Goal: Book appointment/travel/reservation

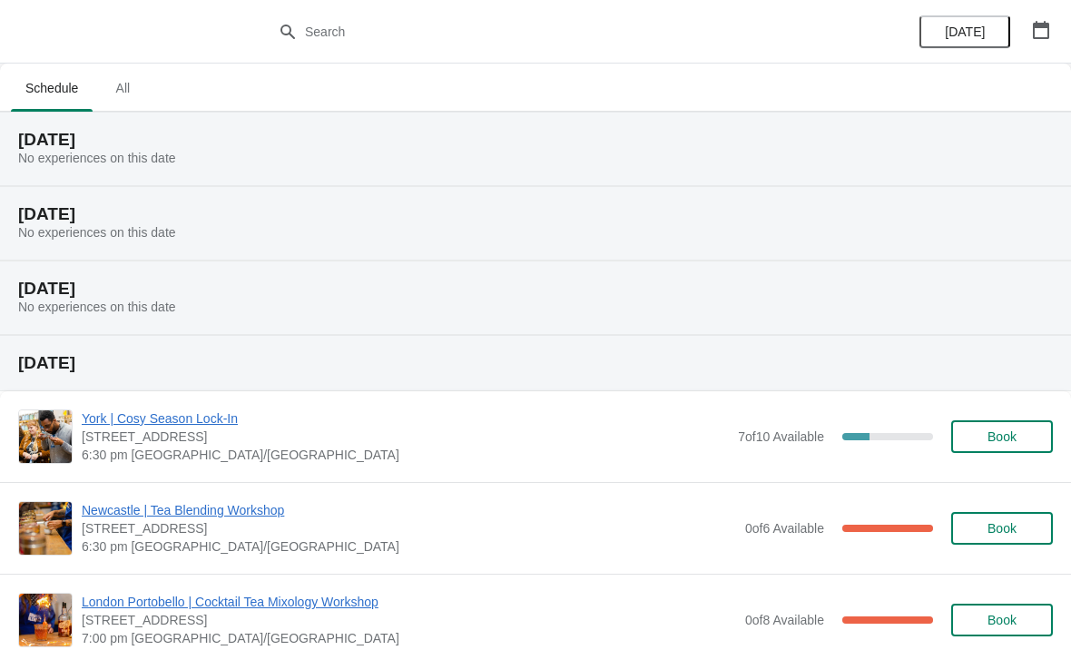
click at [1036, 30] on icon "button" at bounding box center [1041, 30] width 18 height 18
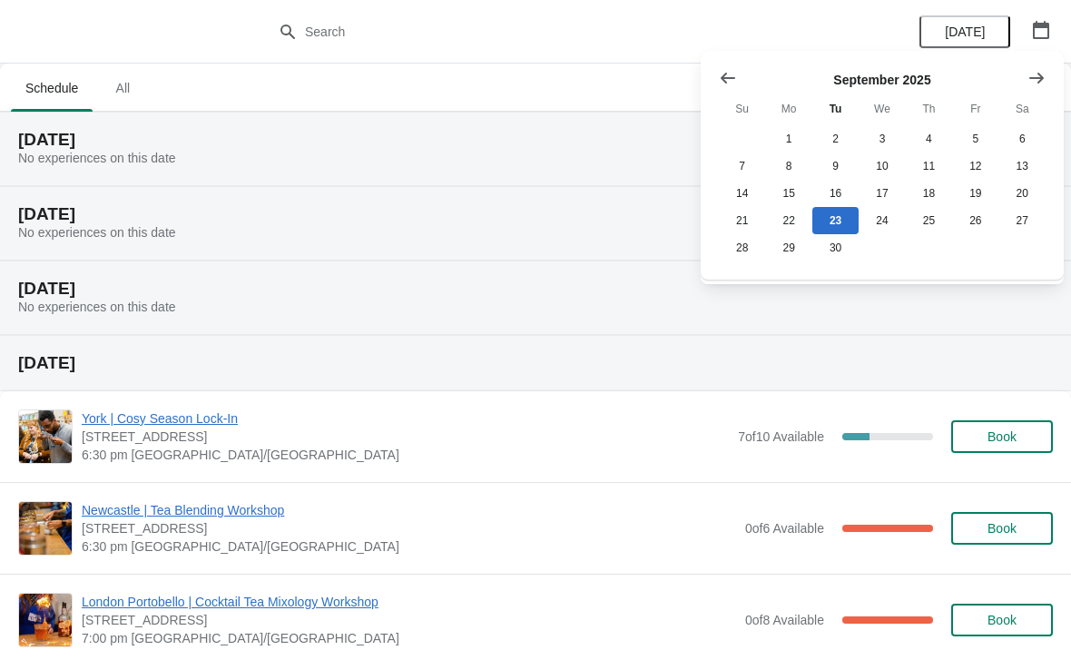
click at [1039, 69] on icon "Show next month, October 2025" at bounding box center [1037, 78] width 18 height 18
click at [931, 249] on button "30" at bounding box center [929, 247] width 46 height 27
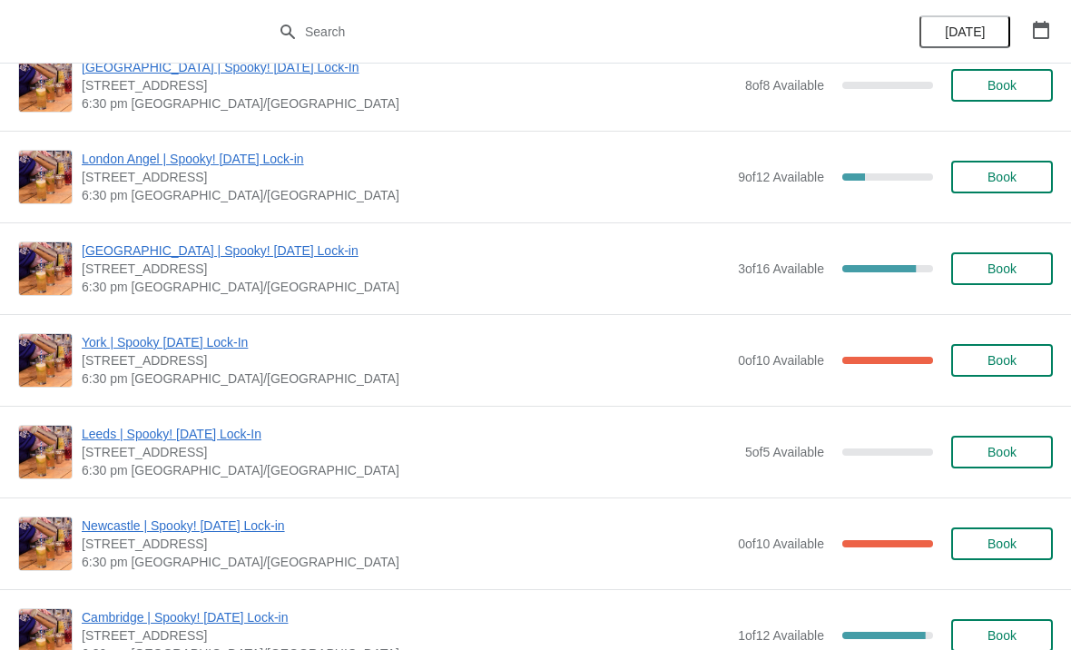
scroll to position [1168, 0]
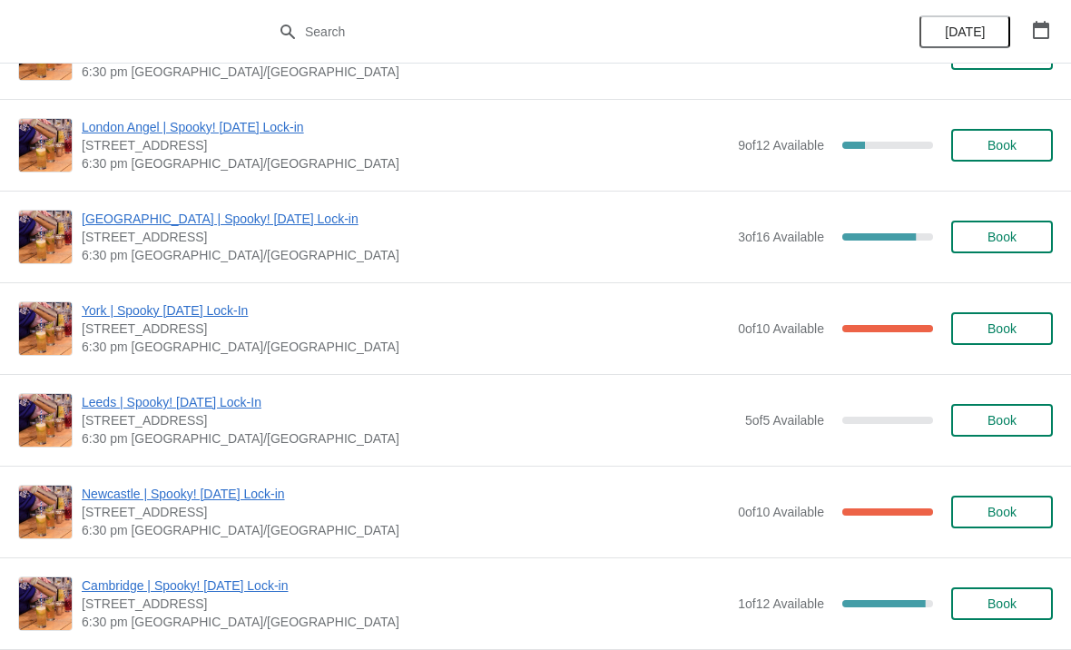
click at [1021, 527] on button "Book" at bounding box center [1002, 512] width 102 height 33
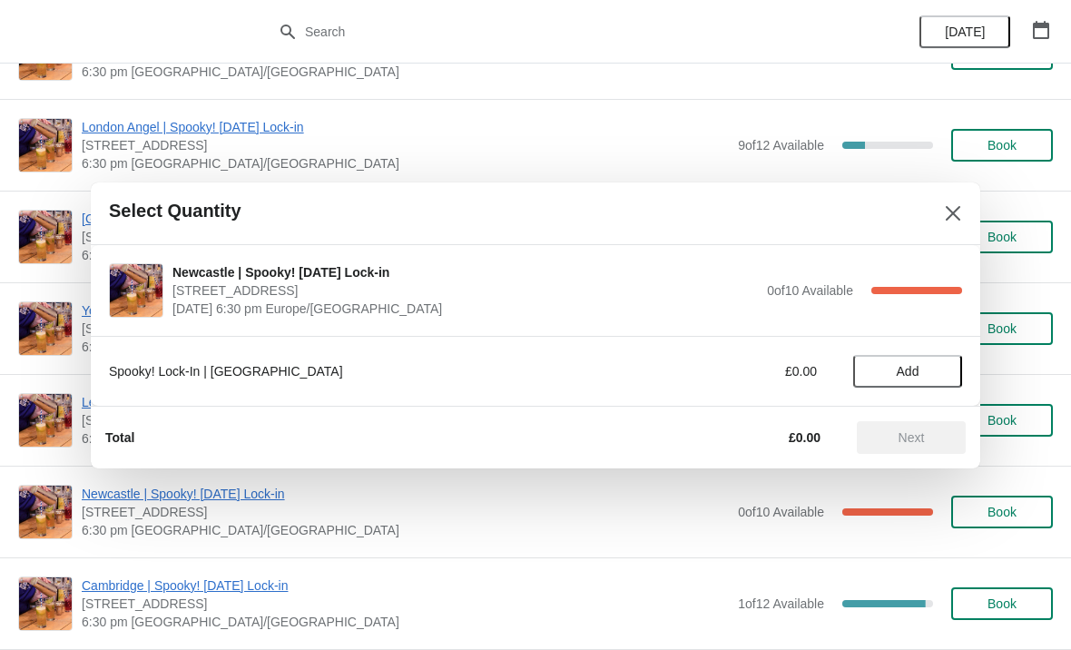
click at [920, 370] on span "Add" at bounding box center [908, 371] width 23 height 15
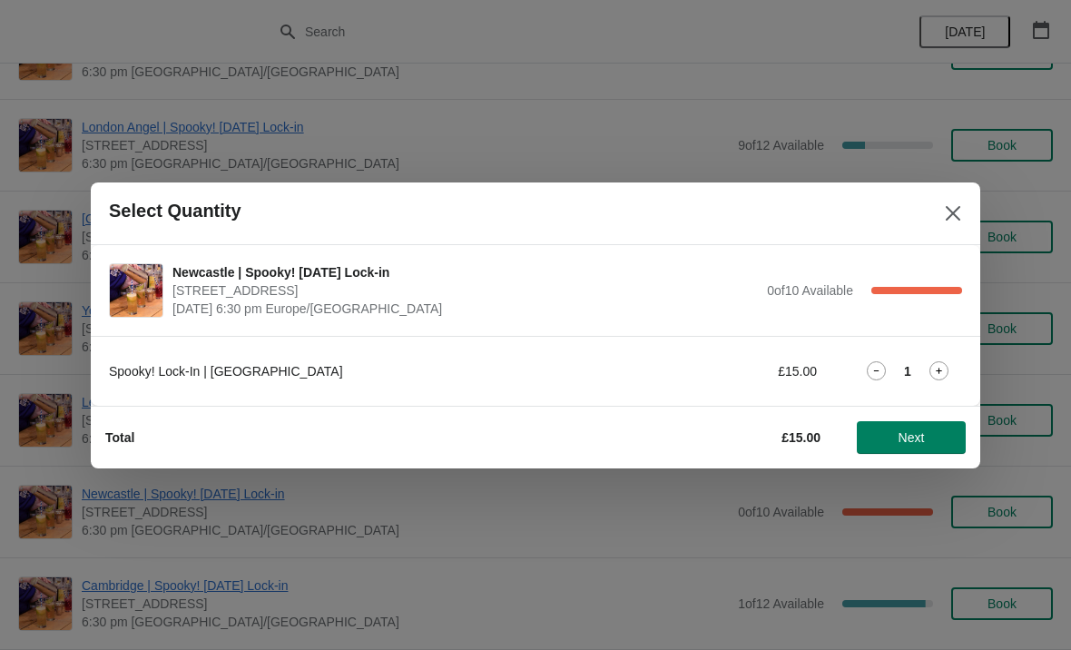
click at [934, 433] on span "Next" at bounding box center [911, 437] width 80 height 15
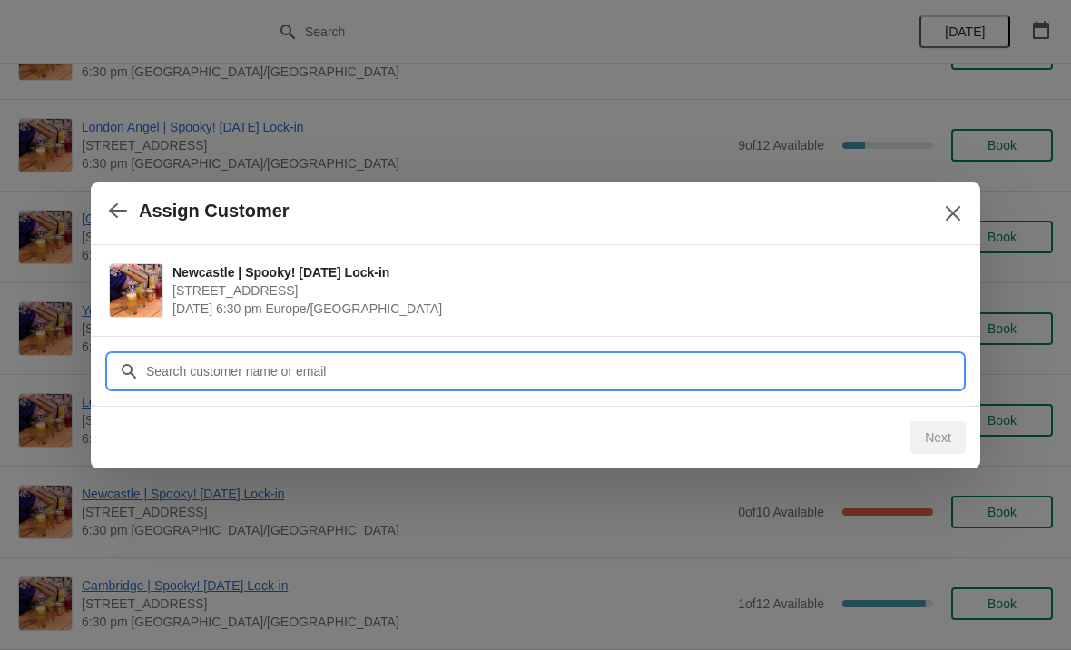
click at [753, 359] on input "Customer" at bounding box center [553, 371] width 817 height 33
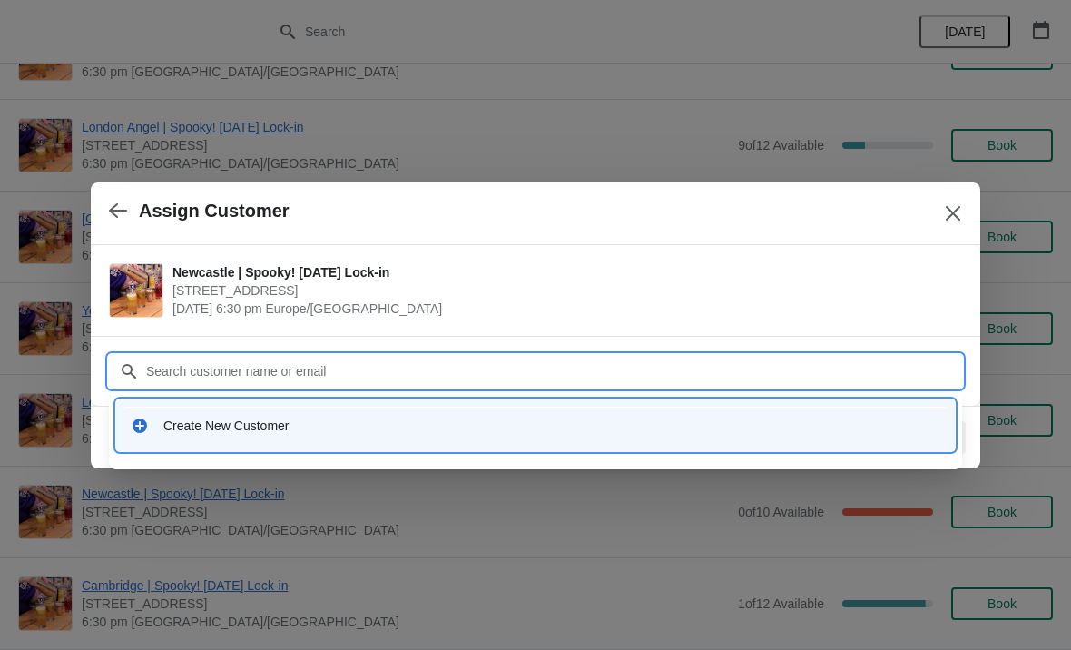
type input "K"
type input "[EMAIL_ADDRESS][DOMAIN_NAME]"
click at [272, 432] on div "Create New Customer" at bounding box center [551, 426] width 777 height 18
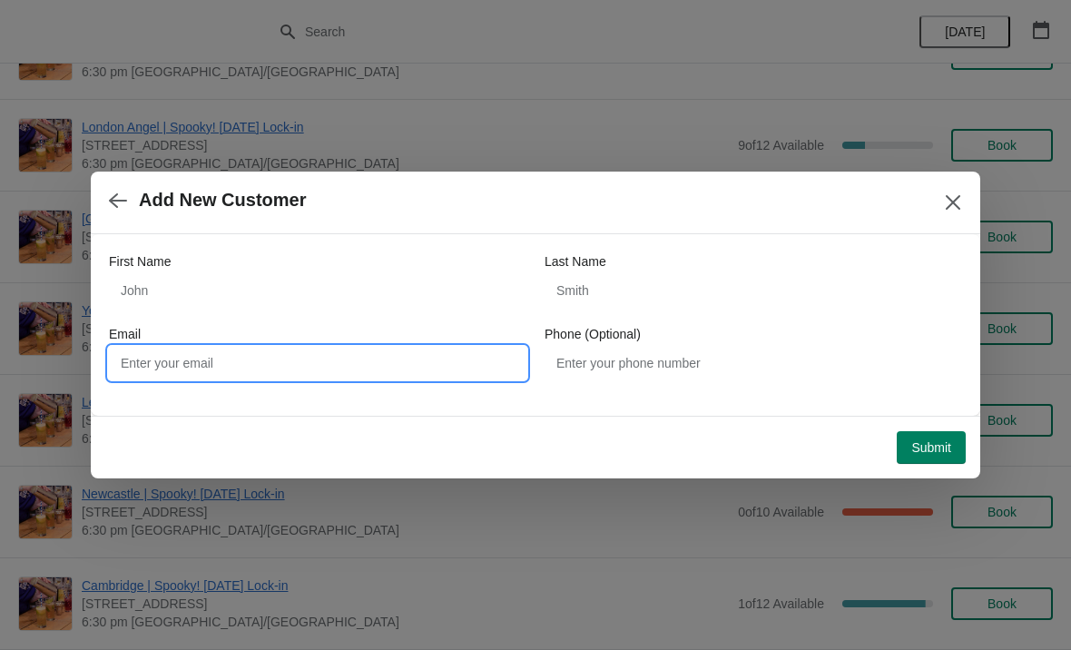
click at [410, 360] on input "Email" at bounding box center [318, 363] width 418 height 33
type input "[EMAIL_ADDRESS][DOMAIN_NAME]"
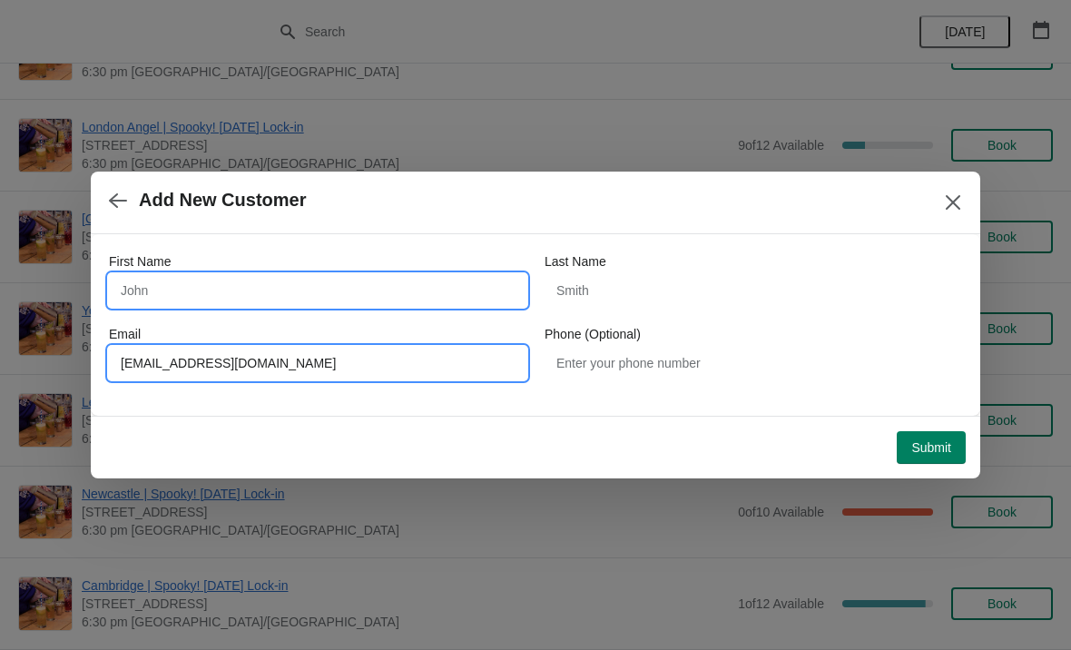
click at [424, 286] on input "First Name" at bounding box center [318, 290] width 418 height 33
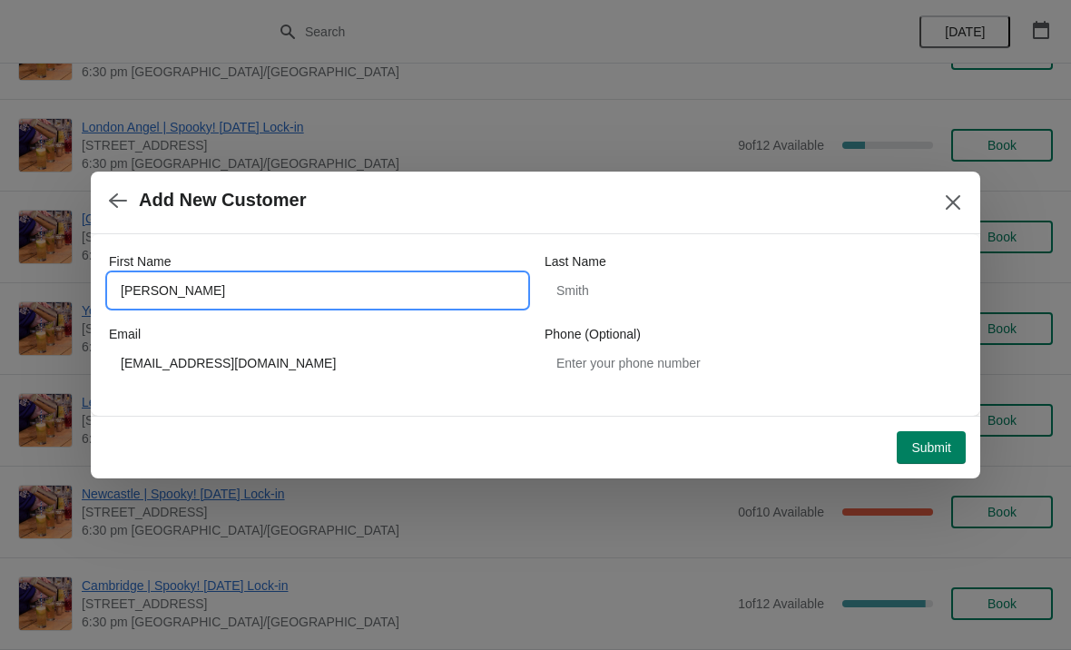
type input "[PERSON_NAME]"
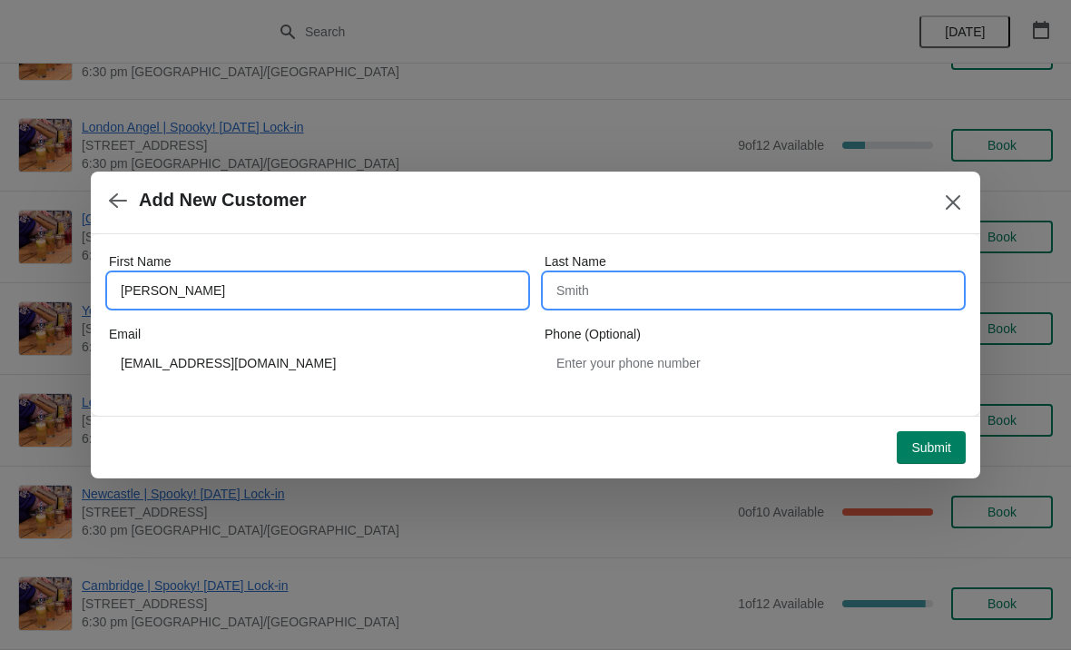
click at [662, 277] on input "Last Name" at bounding box center [754, 290] width 418 height 33
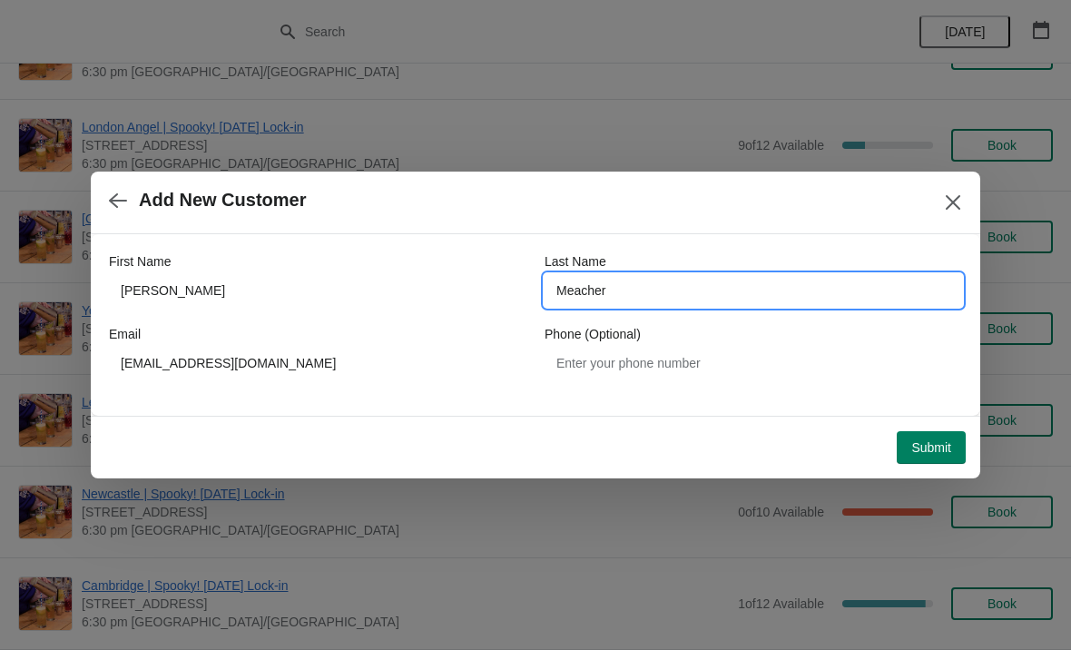
type input "Meacher"
click at [939, 446] on span "Submit" at bounding box center [931, 447] width 40 height 15
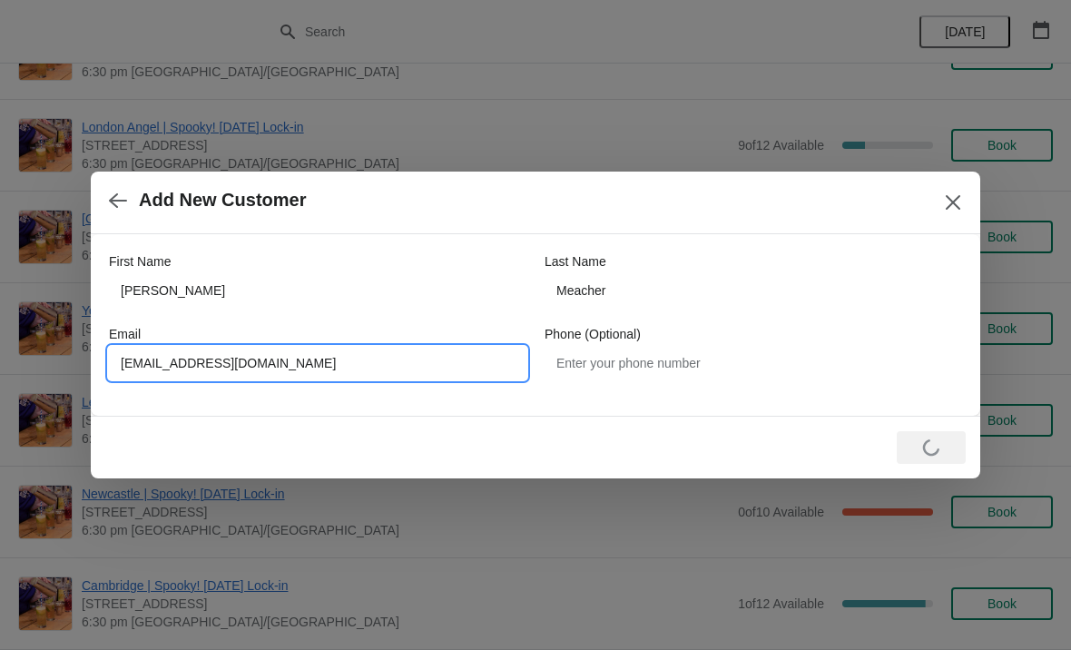
click at [160, 372] on input "[EMAIL_ADDRESS][DOMAIN_NAME]" at bounding box center [318, 363] width 418 height 33
click at [211, 362] on input "[EMAIL_ADDRESS][DOMAIN_NAME]" at bounding box center [318, 363] width 418 height 33
click at [206, 362] on input "[EMAIL_ADDRESS][DOMAIN_NAME]" at bounding box center [318, 363] width 418 height 33
click at [511, 448] on div "Loading Submit" at bounding box center [532, 444] width 868 height 40
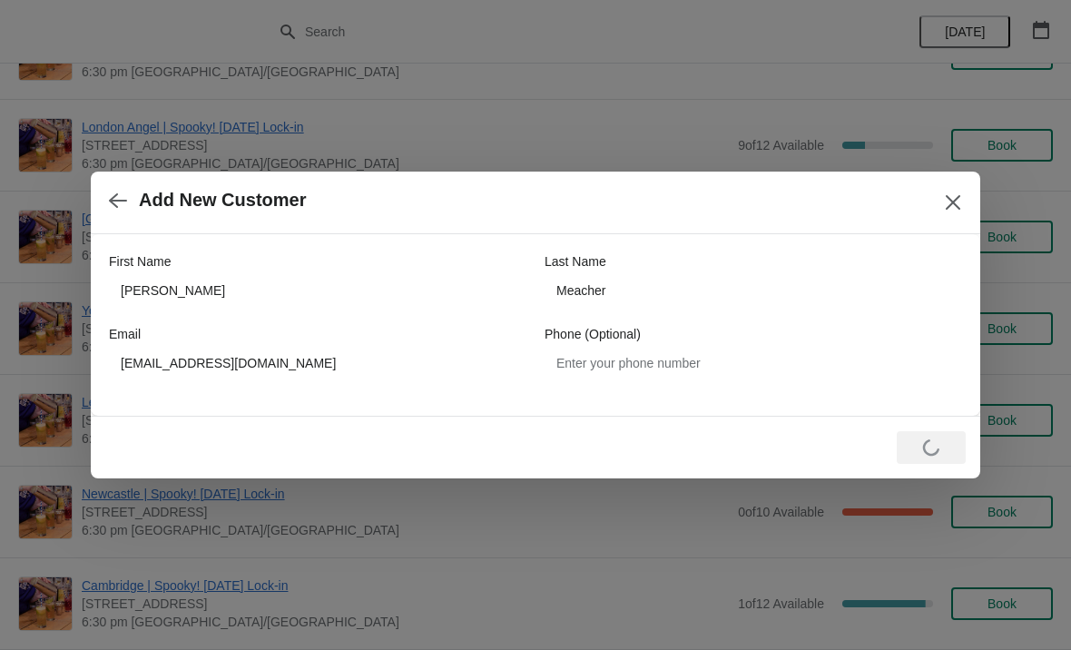
click at [964, 198] on button "Close" at bounding box center [953, 202] width 33 height 33
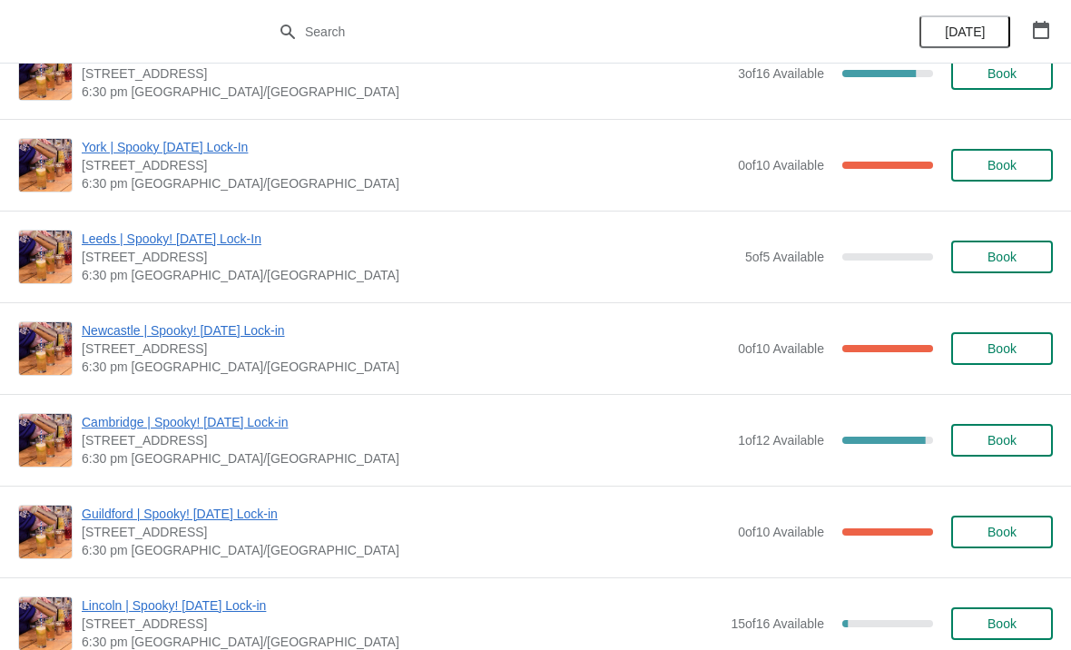
scroll to position [1322, 0]
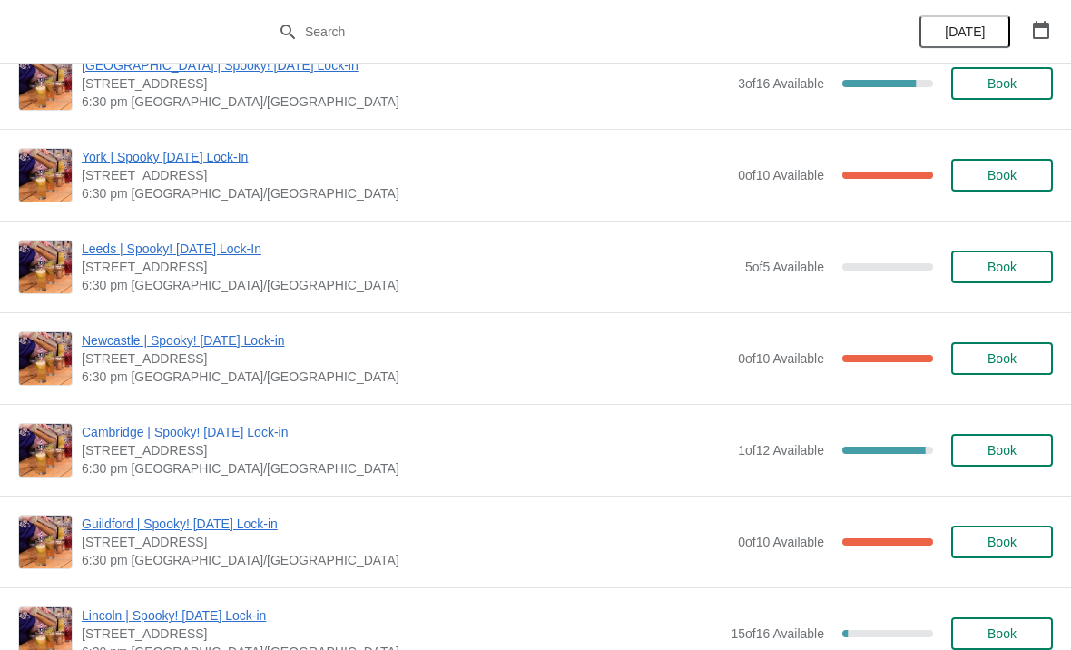
click at [1009, 359] on span "Book" at bounding box center [1002, 358] width 29 height 15
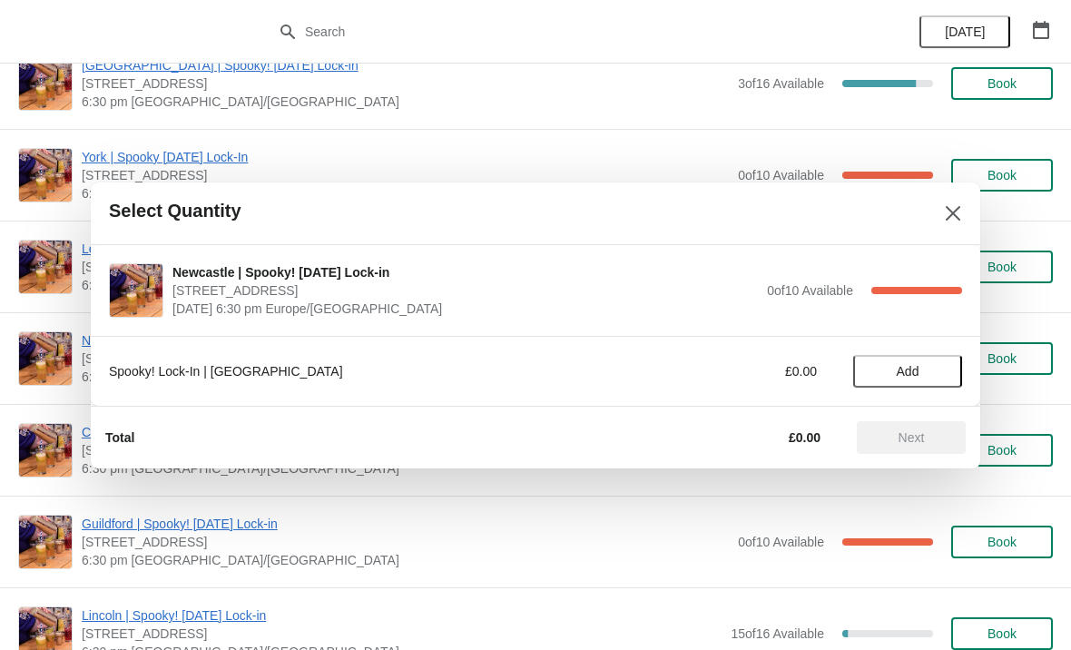
click at [916, 370] on span "Add" at bounding box center [908, 371] width 23 height 15
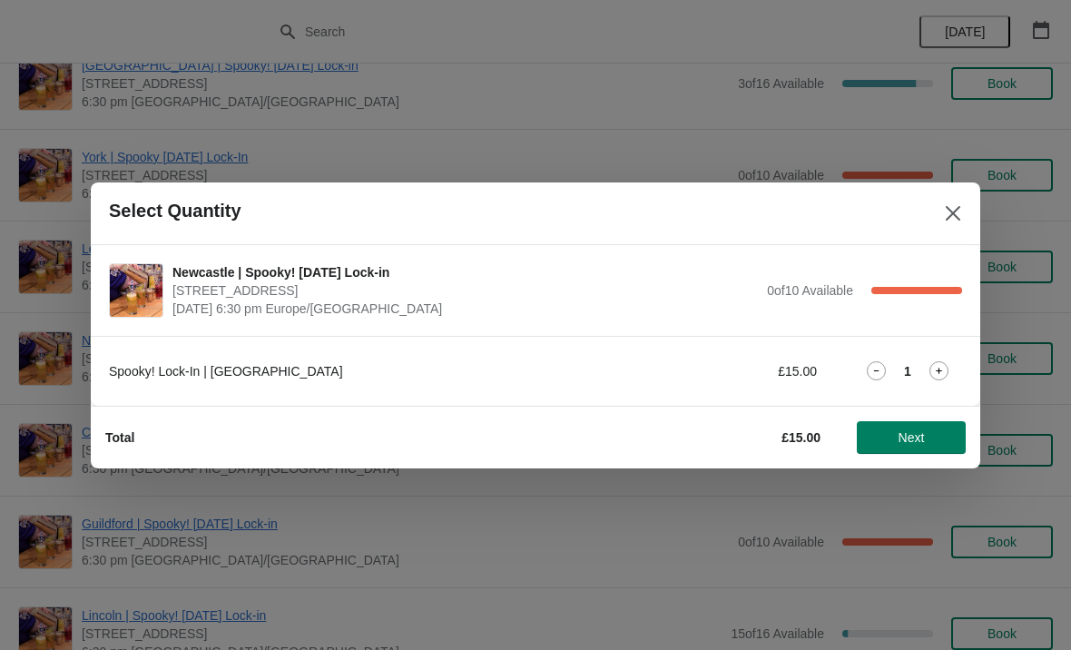
click at [932, 431] on span "Next" at bounding box center [911, 437] width 80 height 15
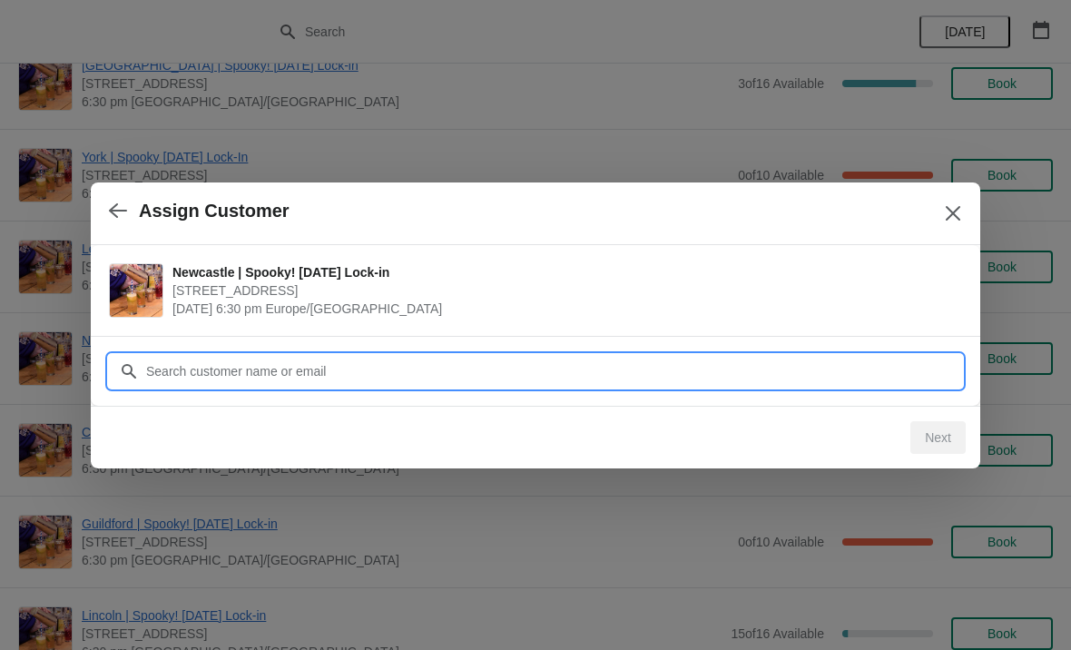
click at [577, 371] on input "Customer" at bounding box center [553, 371] width 817 height 33
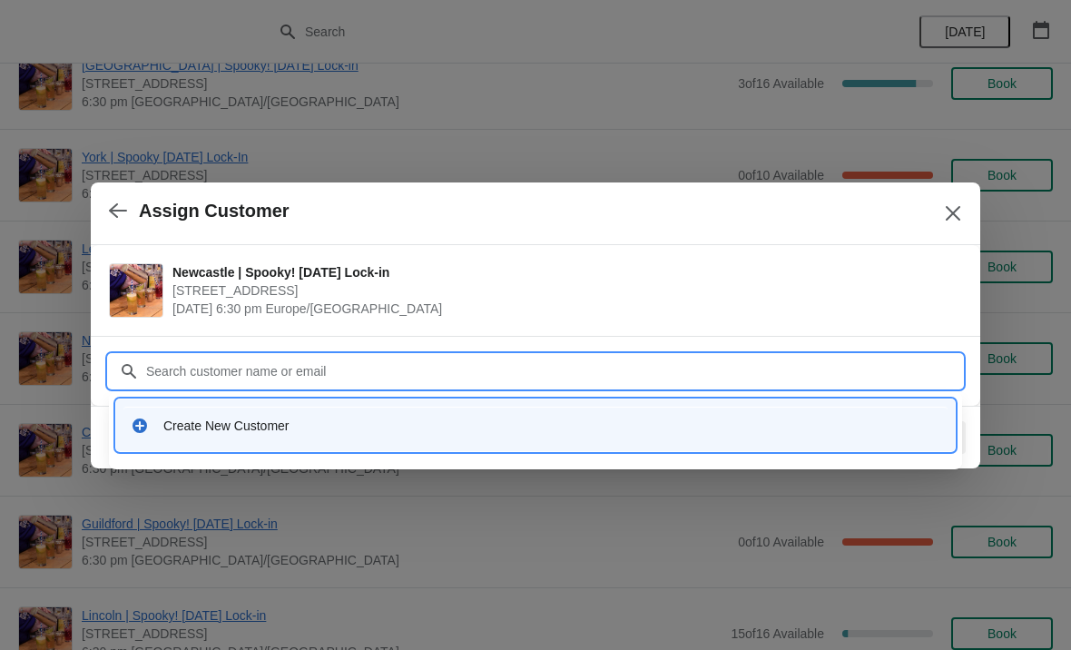
click at [260, 428] on div "Create New Customer" at bounding box center [551, 426] width 777 height 18
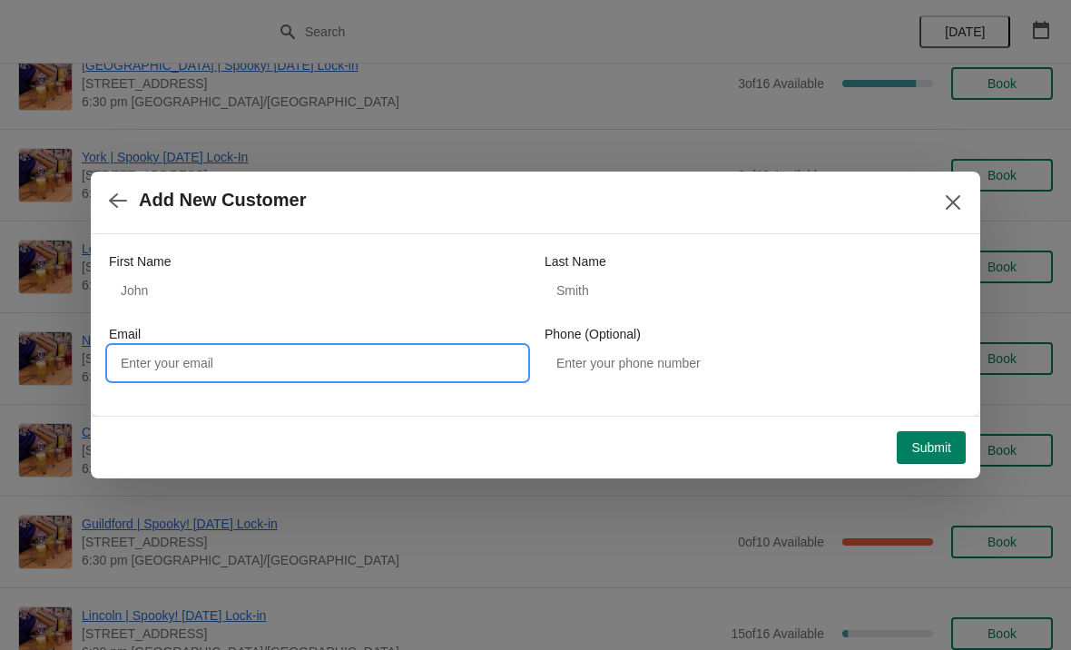
click at [359, 366] on input "Email" at bounding box center [318, 363] width 418 height 33
click at [320, 368] on input "Email" at bounding box center [318, 363] width 418 height 33
paste input "[EMAIL_ADDRESS][DOMAIN_NAME]"
type input "[EMAIL_ADDRESS][DOMAIN_NAME]"
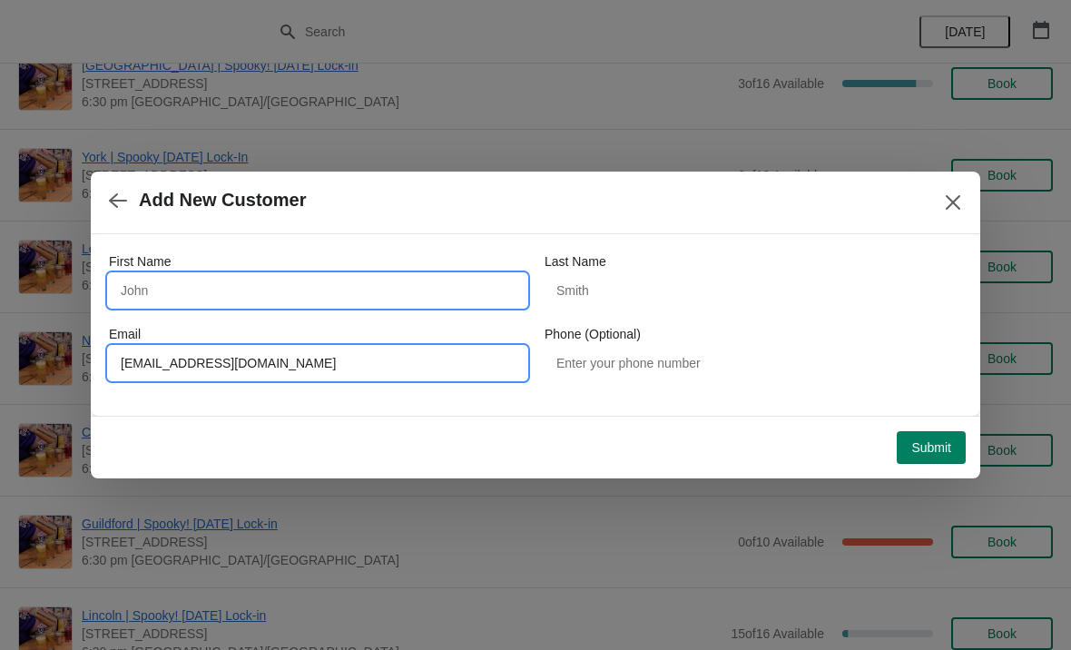
click at [321, 281] on input "First Name" at bounding box center [318, 290] width 418 height 33
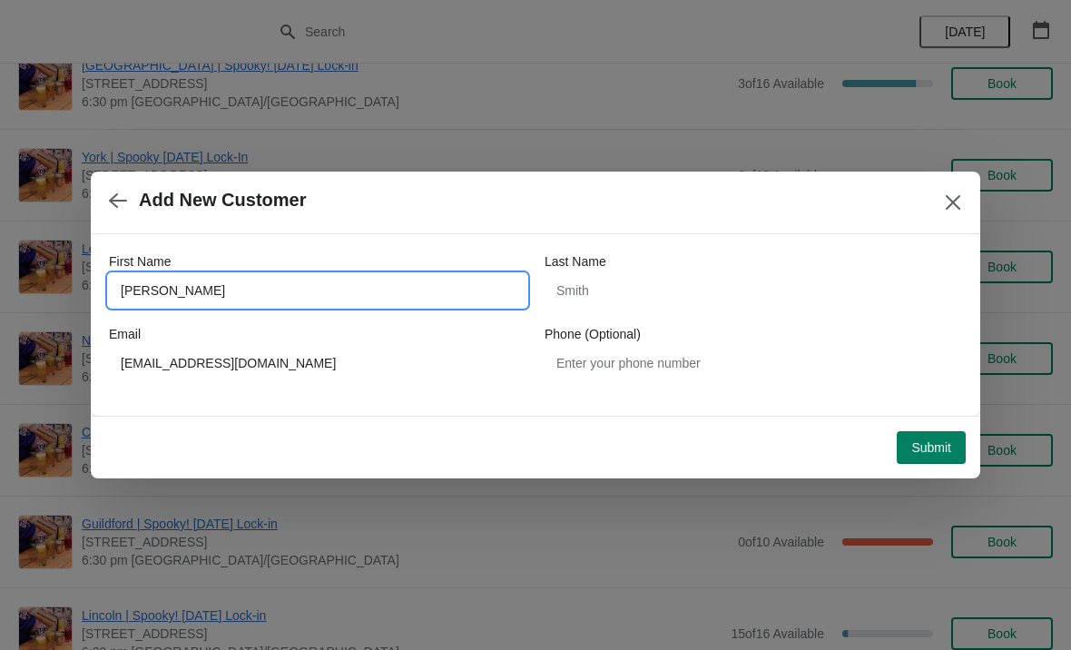
type input "[PERSON_NAME]"
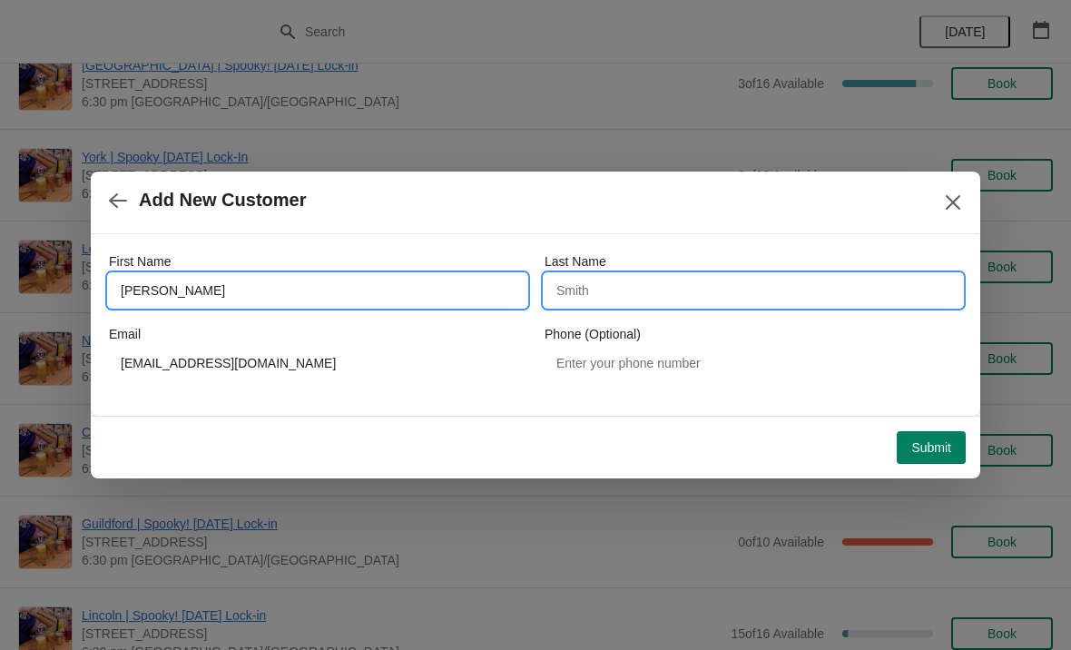
click at [717, 295] on input "Last Name" at bounding box center [754, 290] width 418 height 33
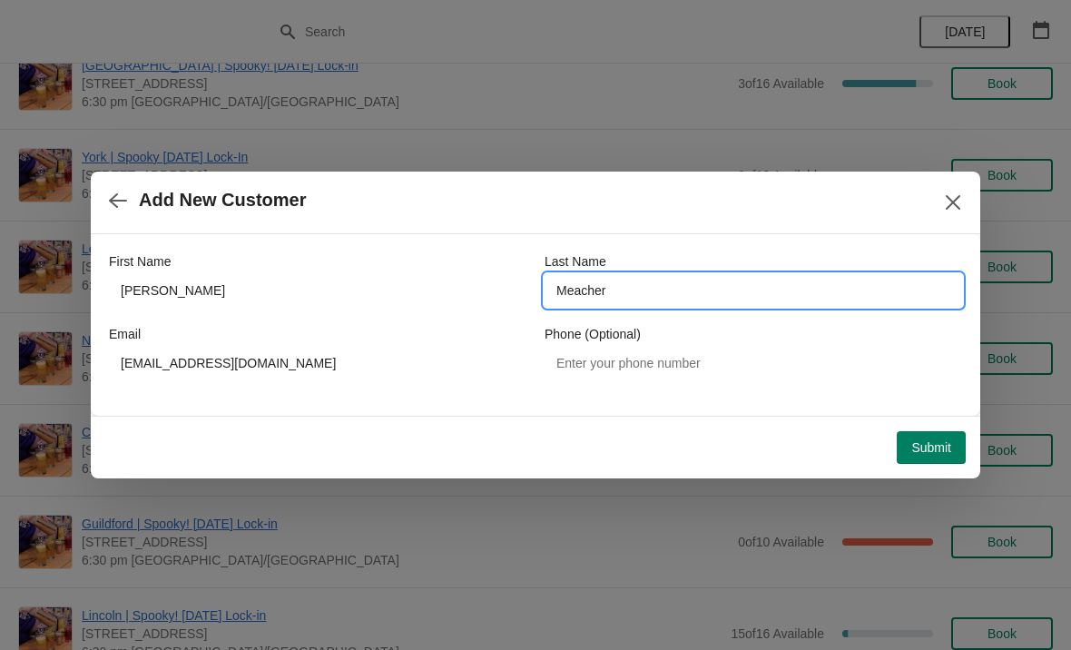
type input "Meacher"
click at [724, 436] on div "Submit" at bounding box center [532, 444] width 868 height 40
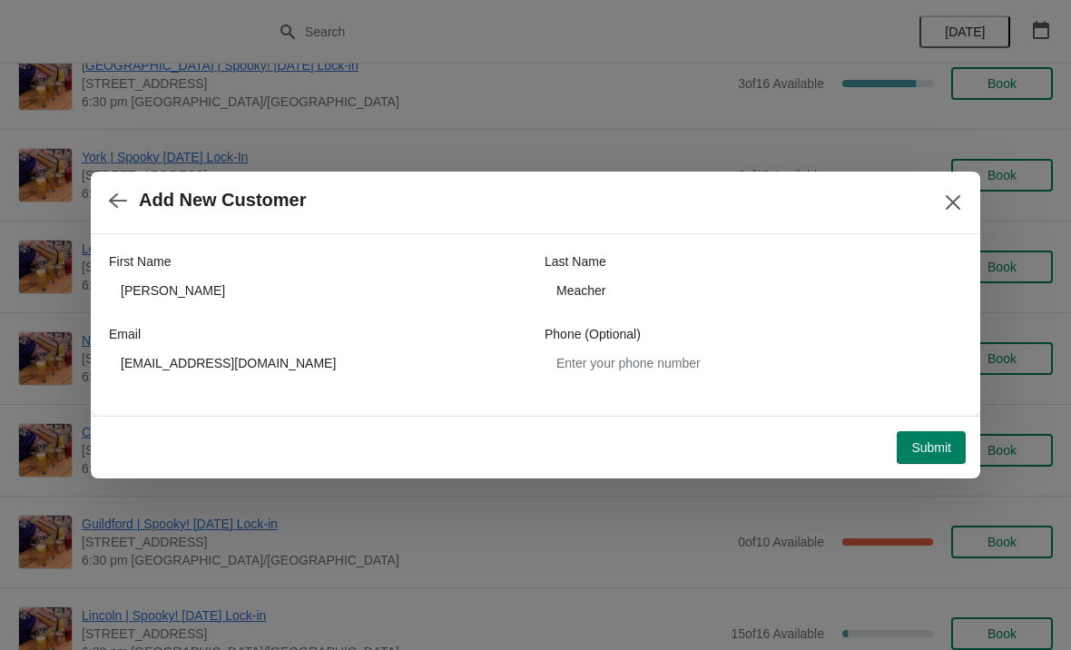
click at [926, 455] on span "Submit" at bounding box center [931, 447] width 40 height 15
click at [955, 191] on button "Close" at bounding box center [953, 202] width 33 height 33
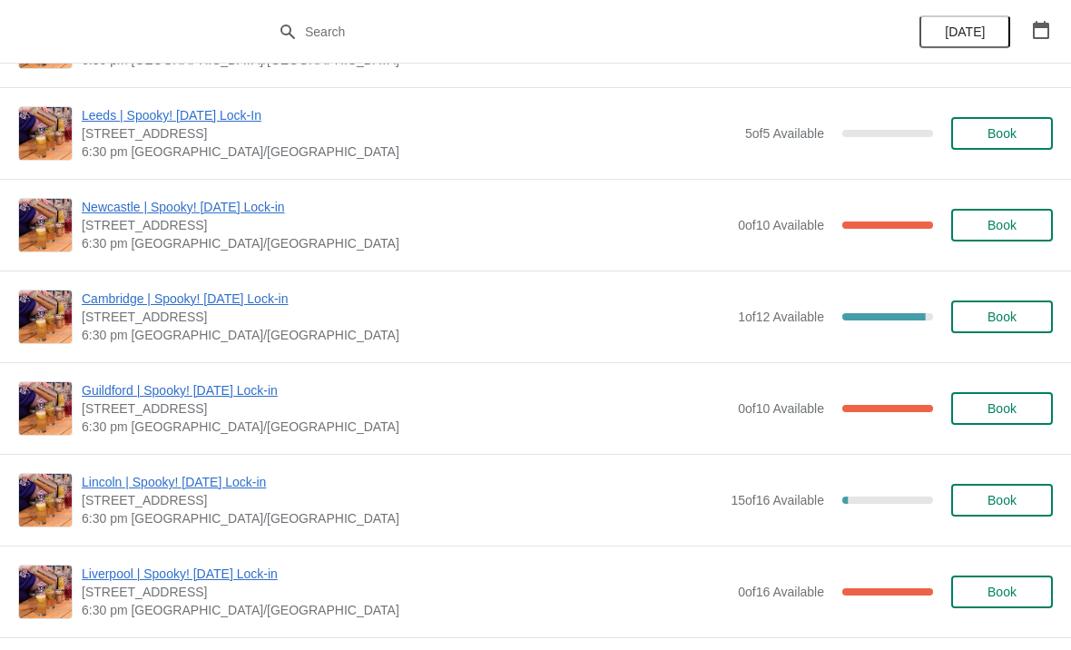
scroll to position [1408, 0]
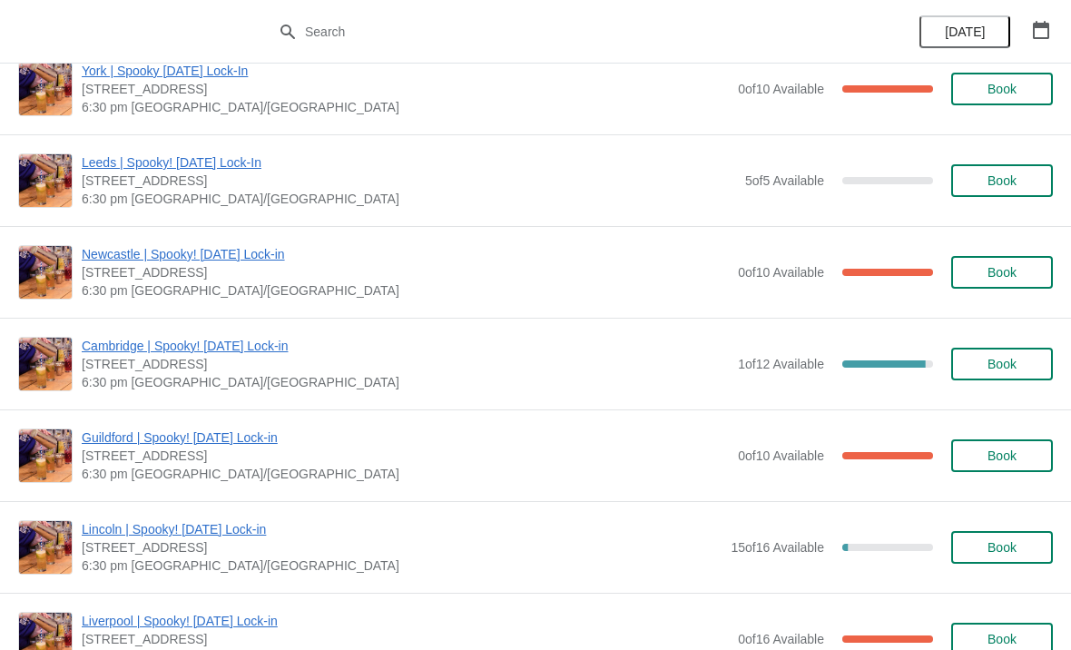
click at [1011, 277] on span "Book" at bounding box center [1002, 272] width 29 height 15
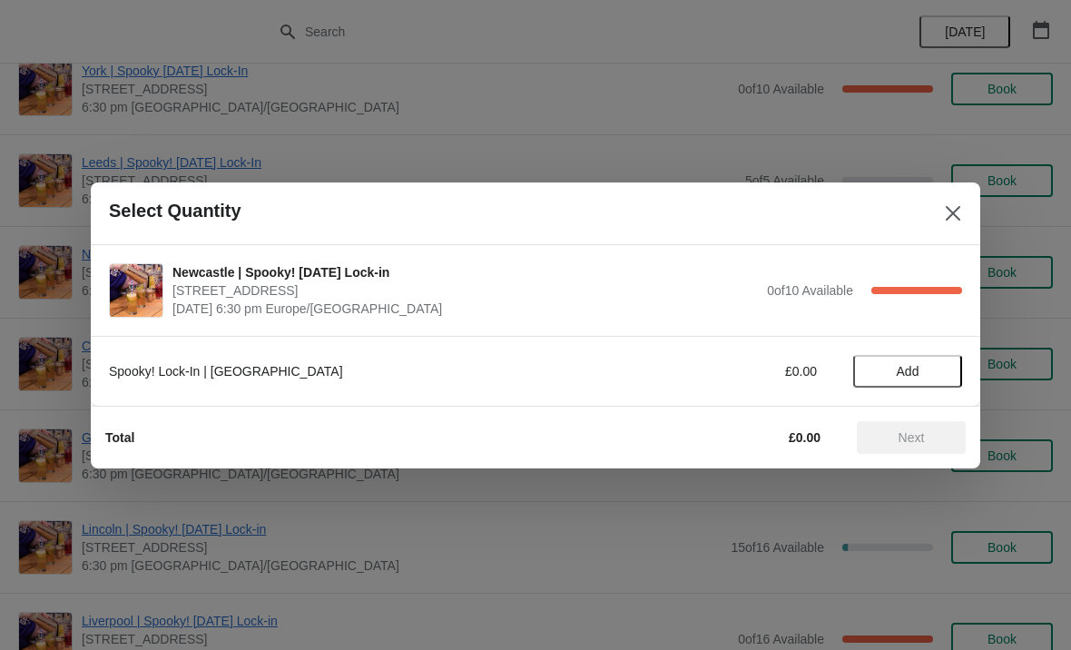
click at [912, 350] on div "Spooky! Lock-In | Newcastle £0.00 Add" at bounding box center [535, 362] width 853 height 51
click at [916, 379] on span "Add" at bounding box center [908, 371] width 23 height 15
click at [931, 442] on span "Next" at bounding box center [911, 437] width 80 height 15
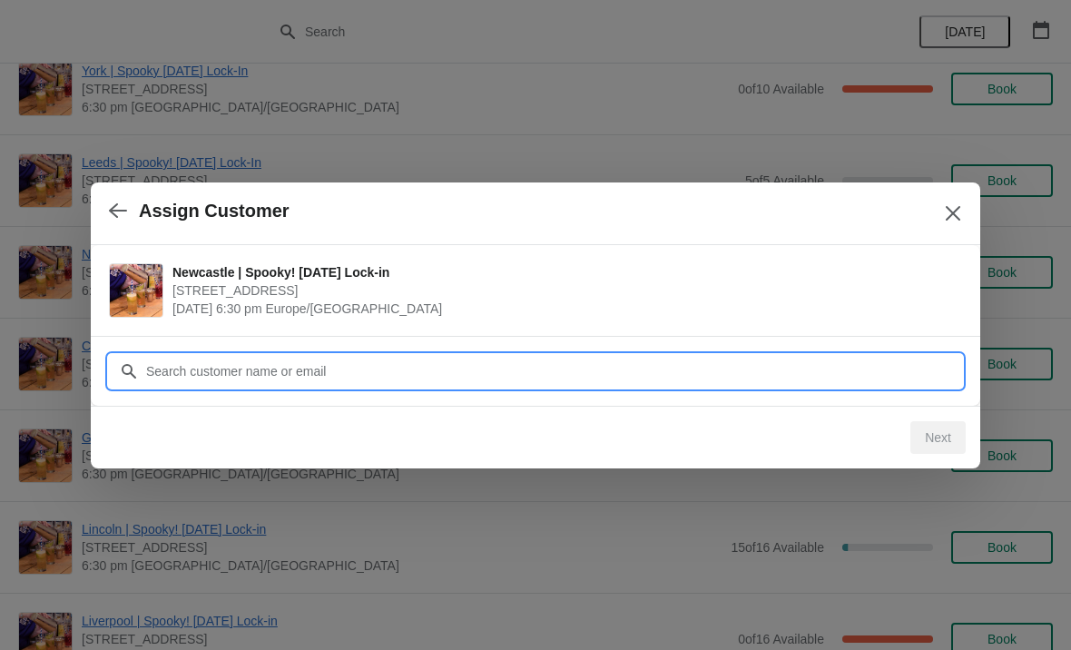
click at [738, 358] on input "Customer" at bounding box center [553, 371] width 817 height 33
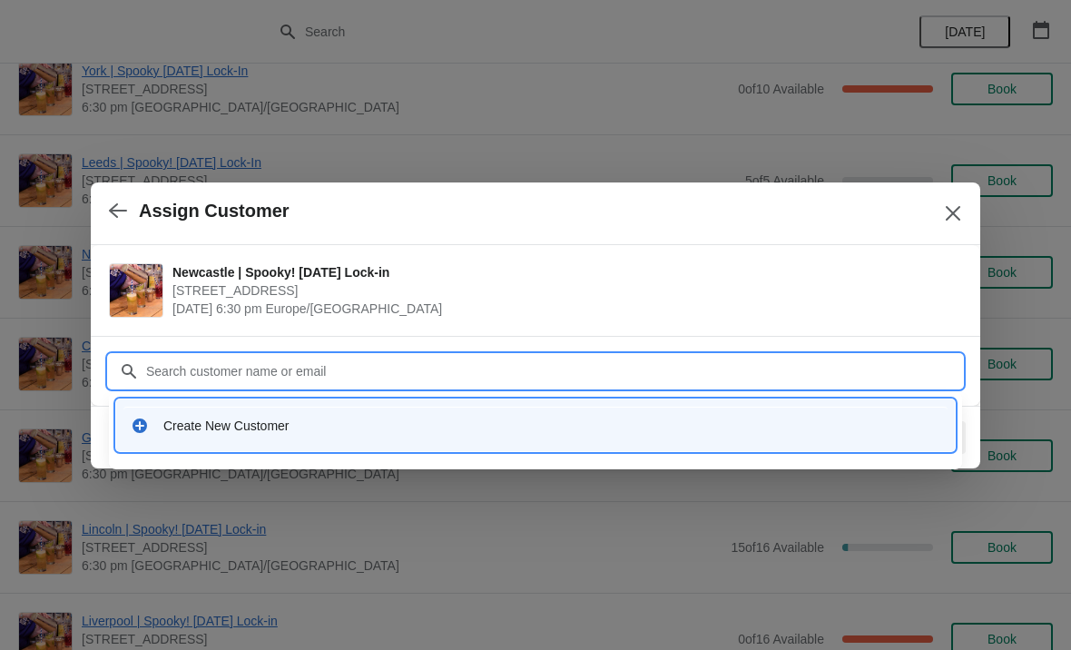
click at [259, 425] on div "Create New Customer" at bounding box center [551, 426] width 777 height 18
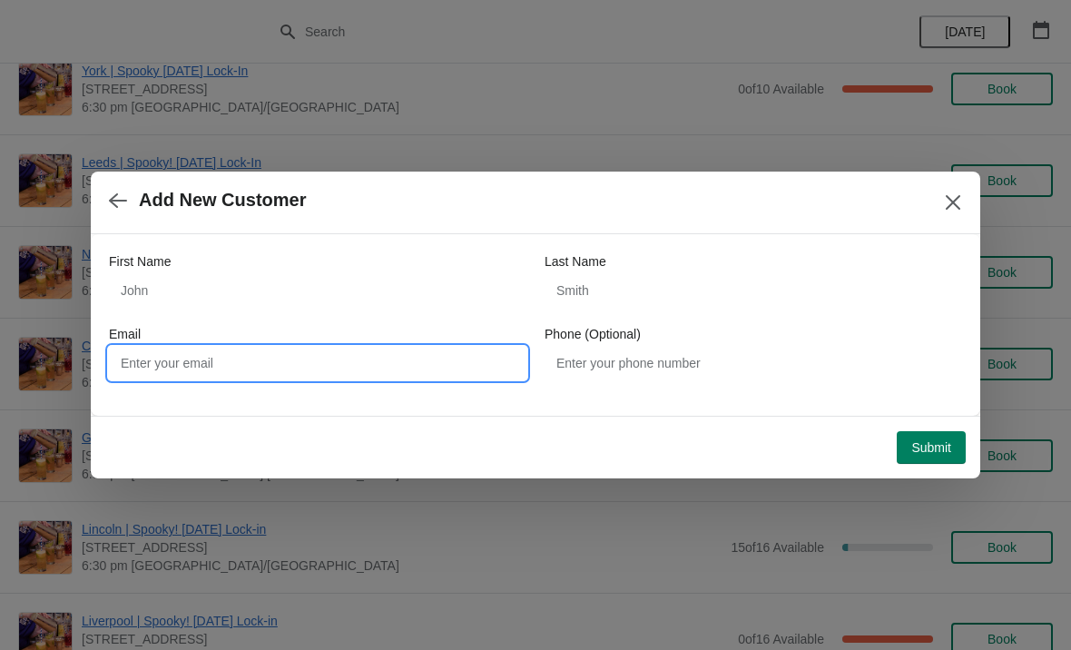
click at [381, 367] on input "Email" at bounding box center [318, 363] width 418 height 33
type input "C"
click at [289, 365] on input "Email" at bounding box center [318, 363] width 418 height 33
paste input "[EMAIL_ADDRESS][DOMAIN_NAME]"
type input "[EMAIL_ADDRESS][DOMAIN_NAME]"
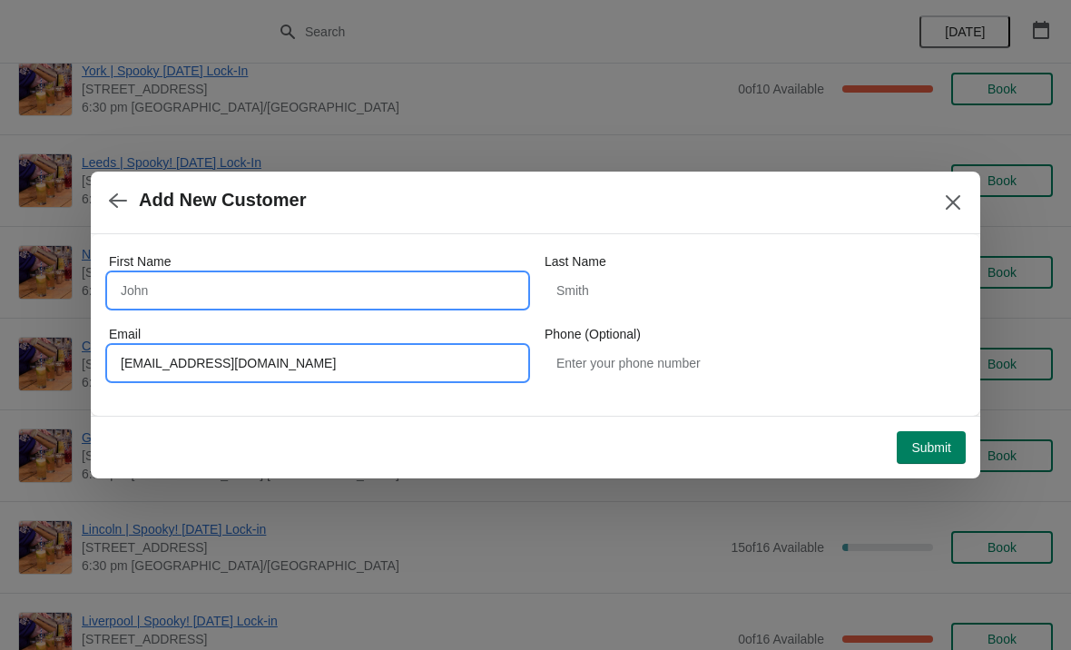
click at [390, 286] on input "First Name" at bounding box center [318, 290] width 418 height 33
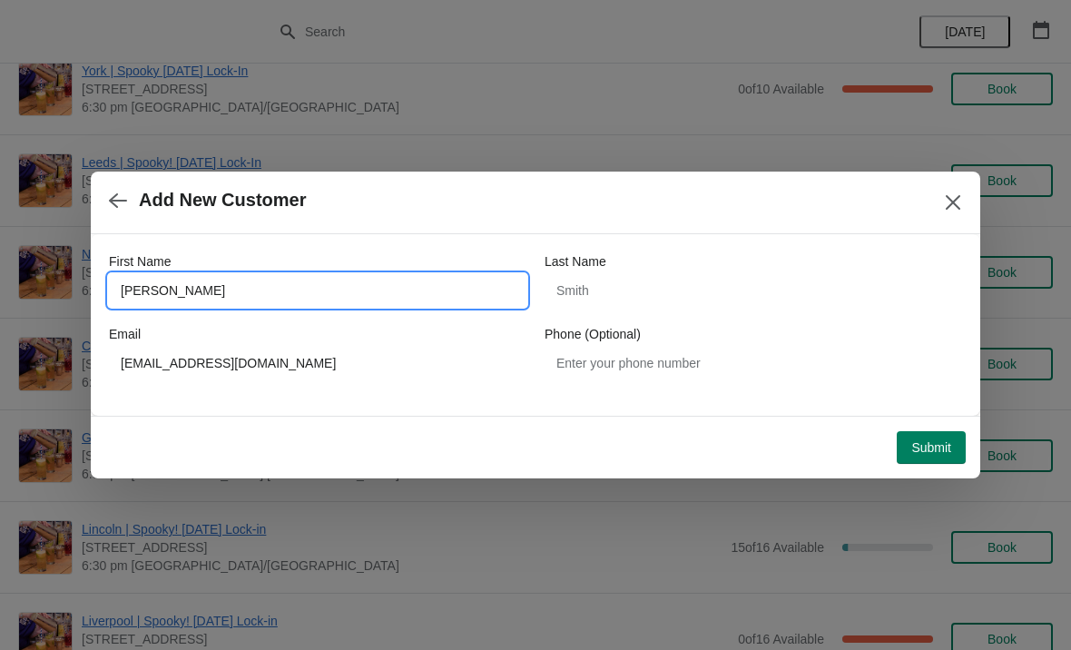
type input "[PERSON_NAME]"
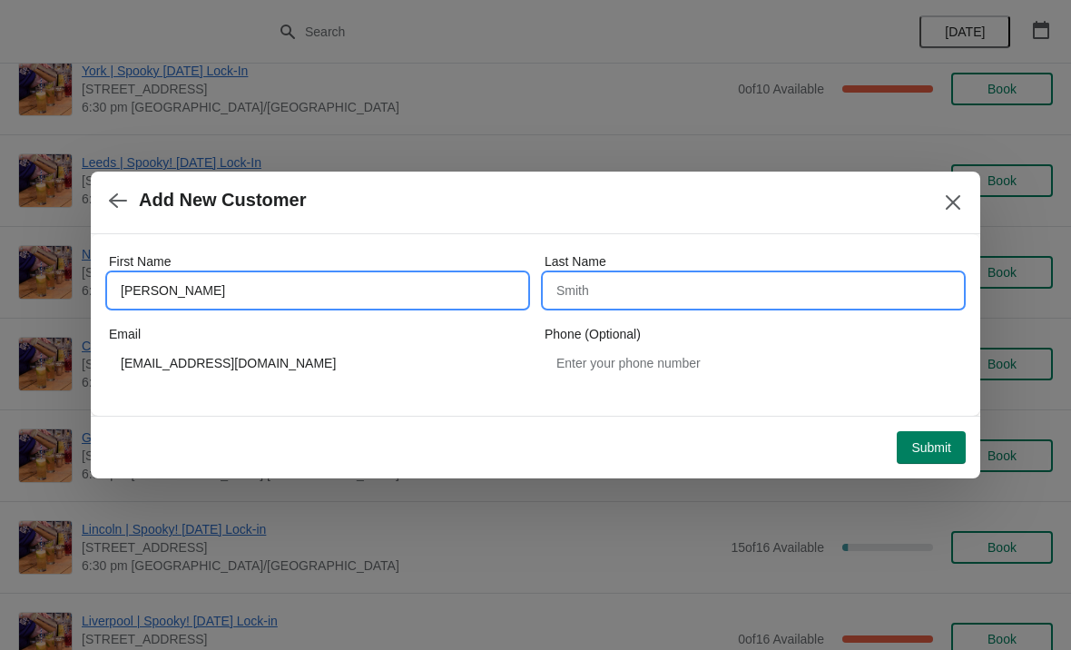
click at [664, 288] on input "Last Name" at bounding box center [754, 290] width 418 height 33
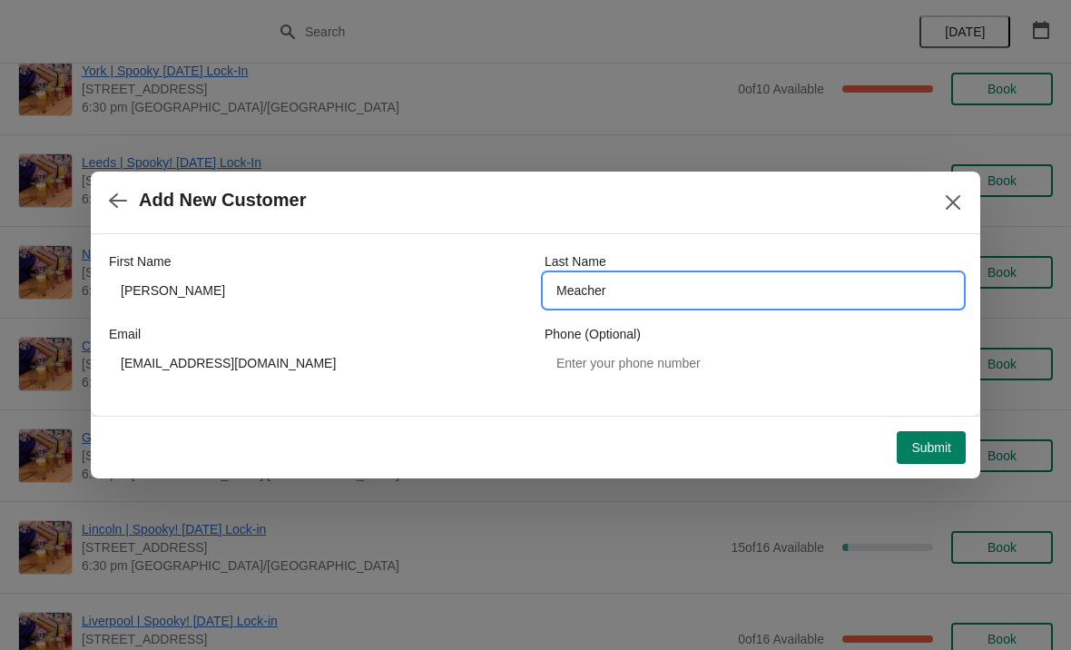
type input "Meacher"
click at [804, 231] on div "Add New Customer" at bounding box center [536, 203] width 890 height 63
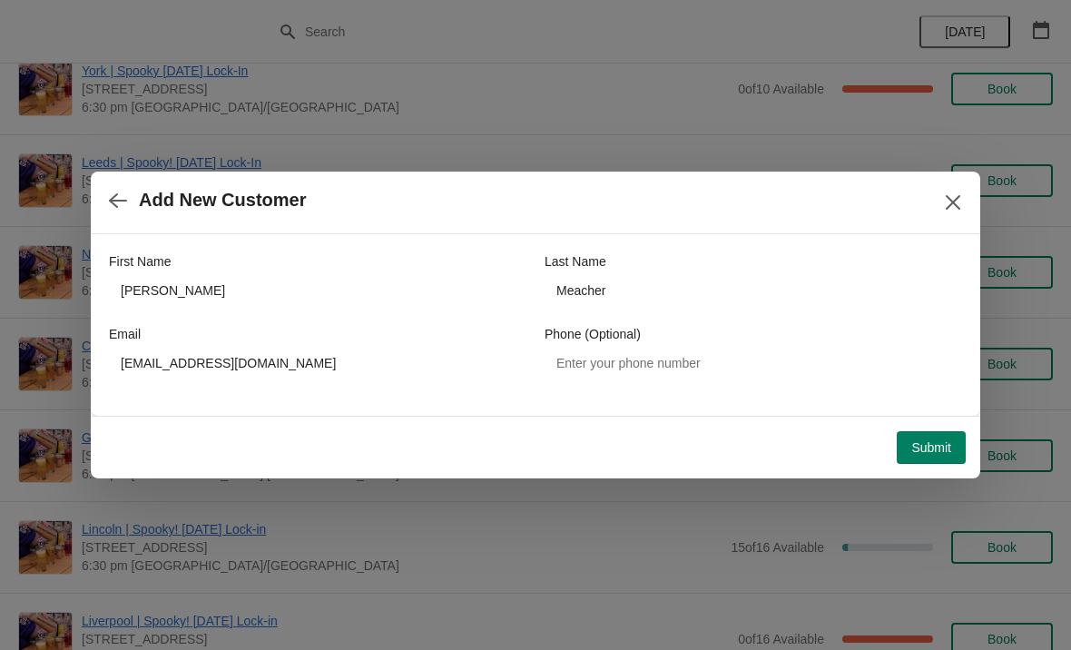
click at [936, 446] on span "Submit" at bounding box center [931, 447] width 40 height 15
click at [947, 202] on icon "Close" at bounding box center [953, 202] width 18 height 18
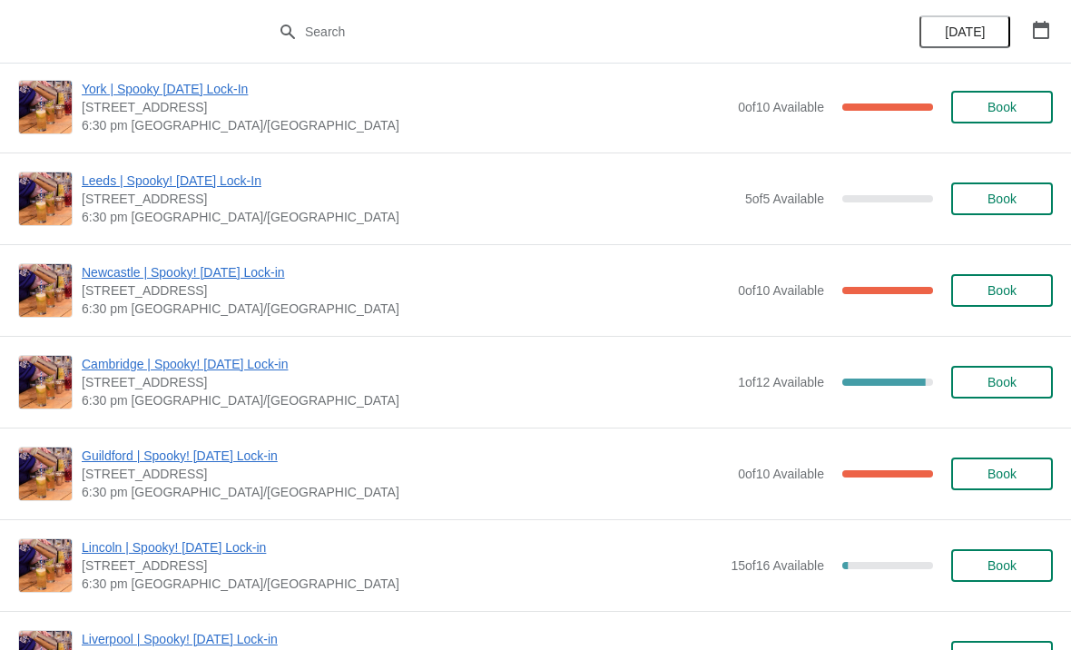
scroll to position [1383, 0]
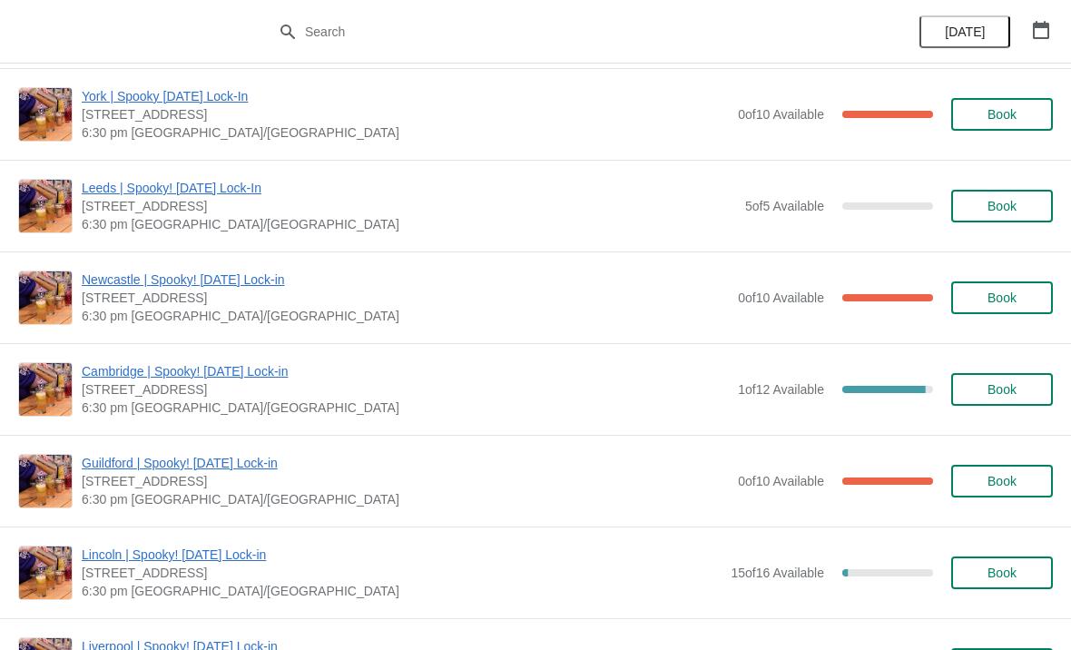
click at [1007, 301] on span "Book" at bounding box center [1002, 297] width 29 height 15
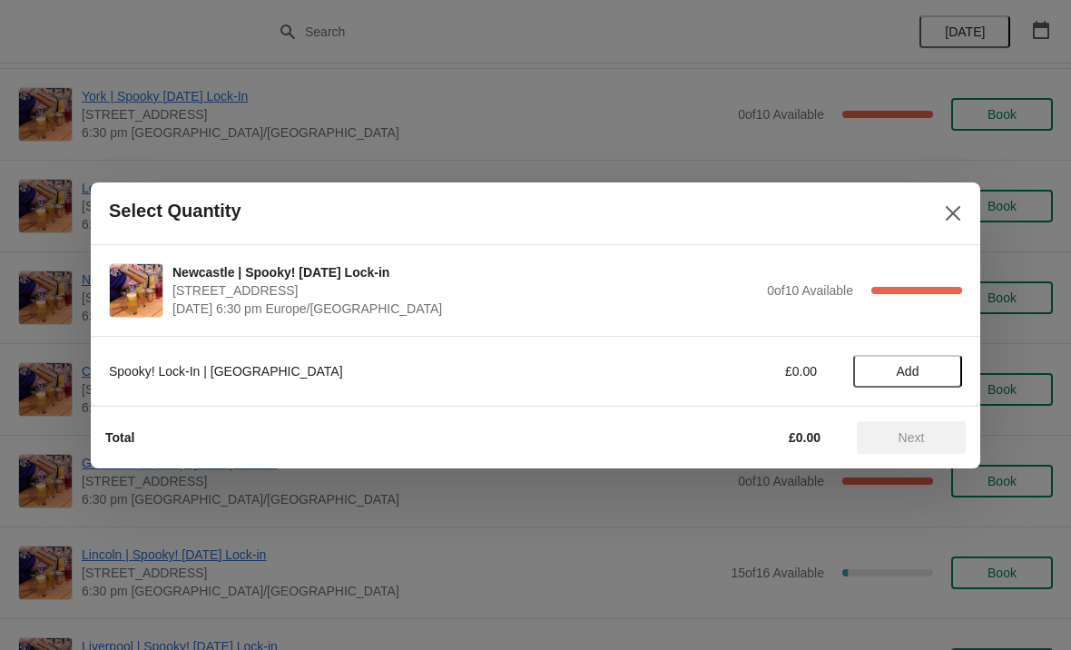
click at [917, 372] on span "Add" at bounding box center [908, 371] width 23 height 15
click at [921, 437] on span "Next" at bounding box center [912, 437] width 26 height 15
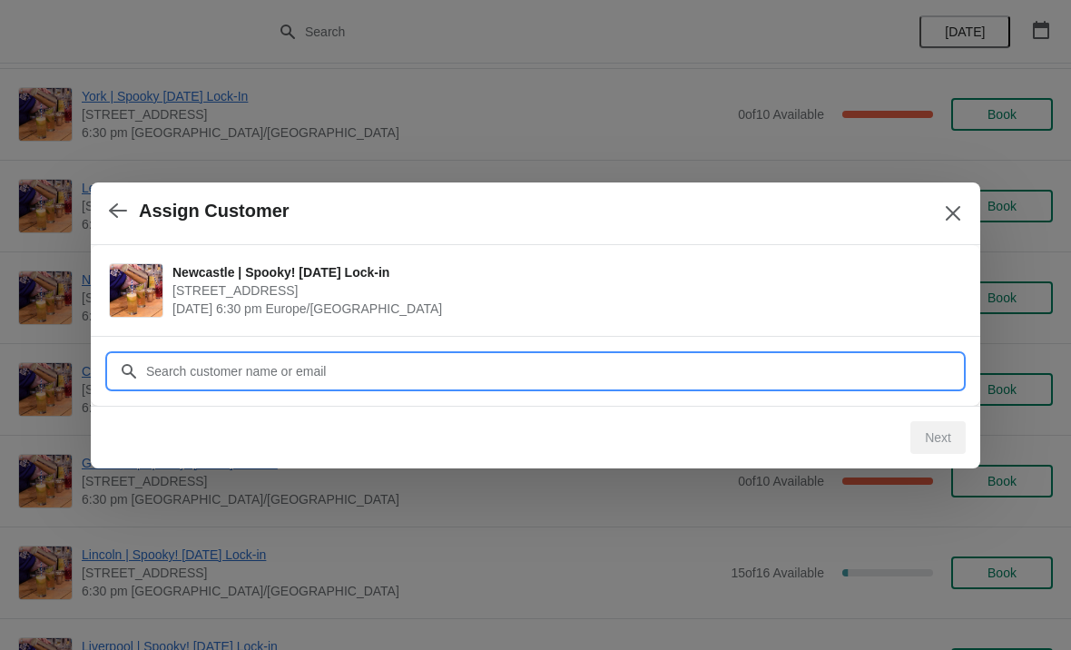
click at [343, 358] on input "Customer" at bounding box center [553, 371] width 817 height 33
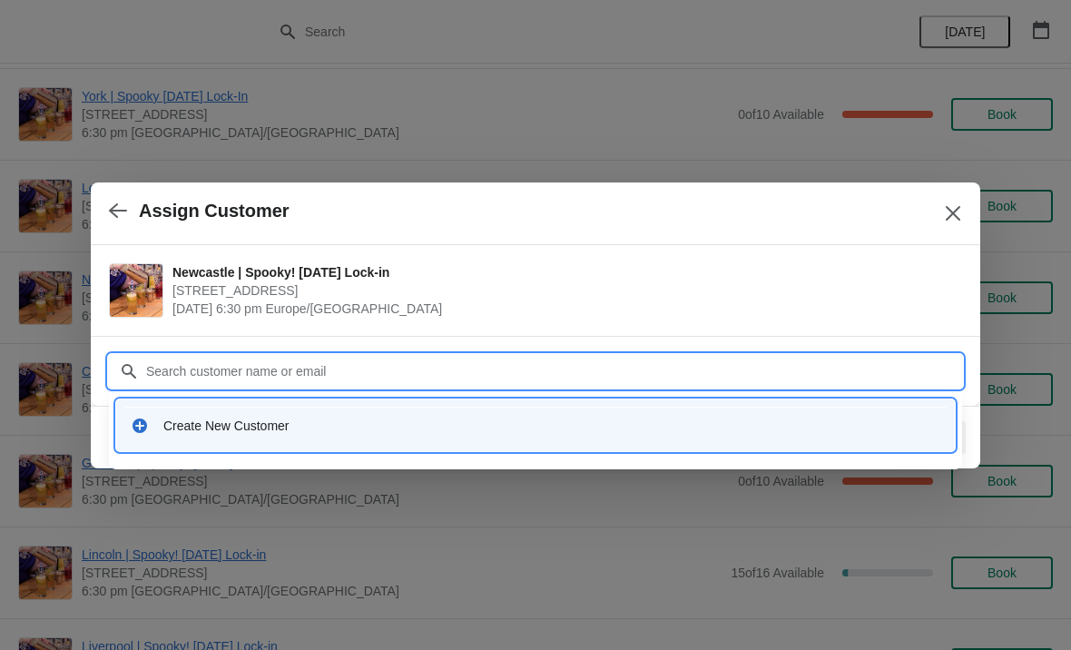
click at [278, 428] on div "Create New Customer" at bounding box center [551, 426] width 777 height 18
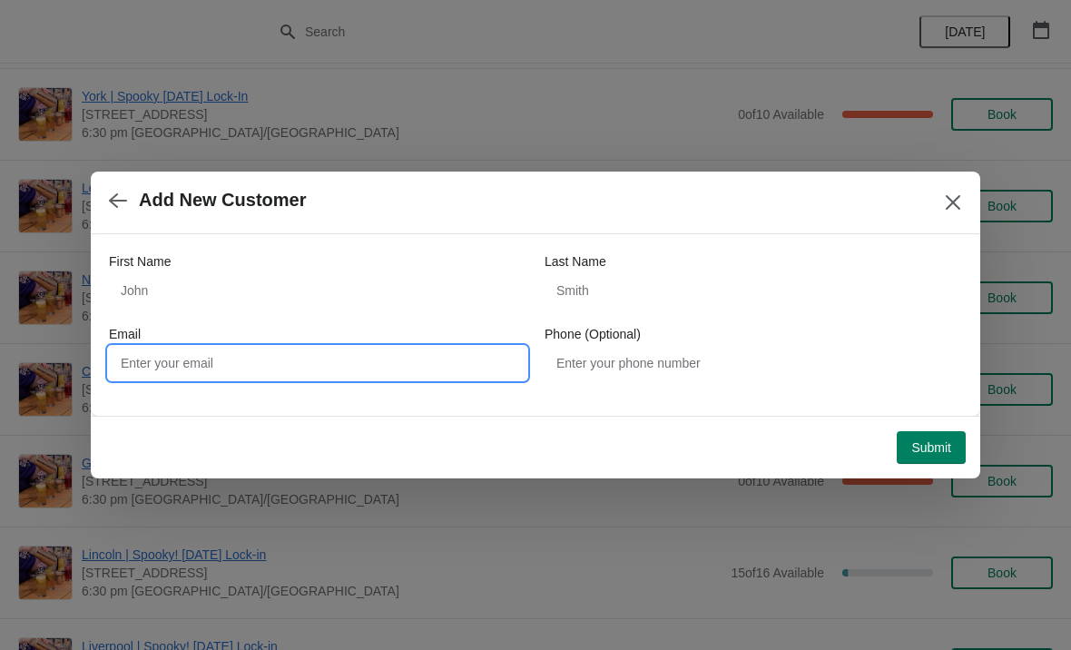
click at [342, 365] on input "Email" at bounding box center [318, 363] width 418 height 33
click at [297, 358] on input "Email" at bounding box center [318, 363] width 418 height 33
paste input "[EMAIL_ADDRESS][DOMAIN_NAME]"
type input "[EMAIL_ADDRESS][DOMAIN_NAME]"
click at [934, 452] on span "Submit" at bounding box center [931, 447] width 40 height 15
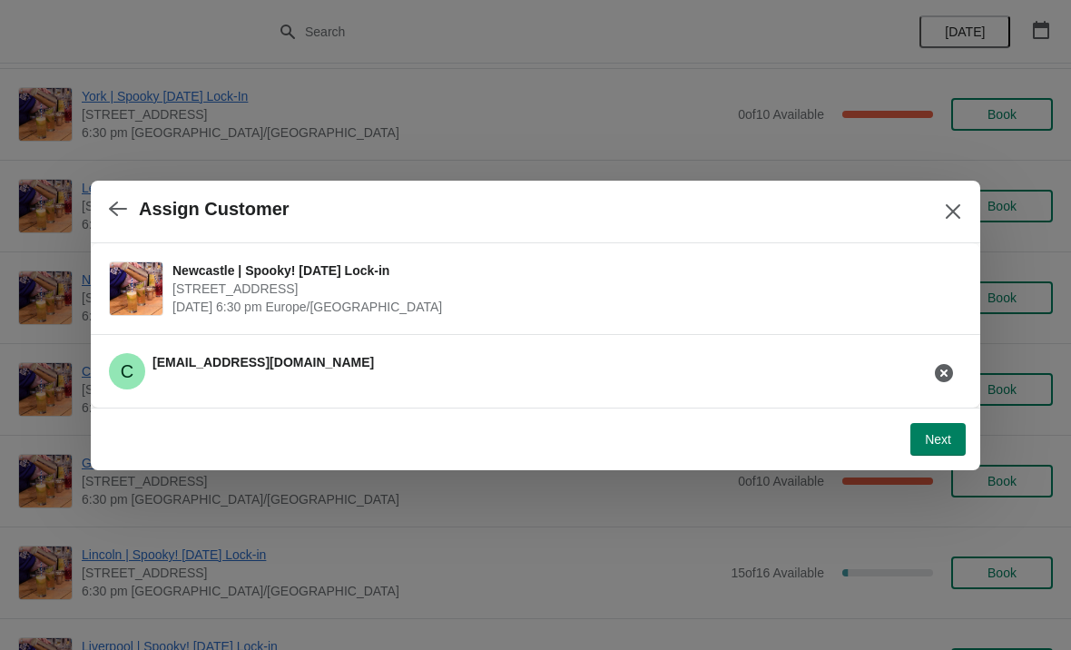
click at [938, 435] on span "Next" at bounding box center [938, 439] width 26 height 15
select select "No"
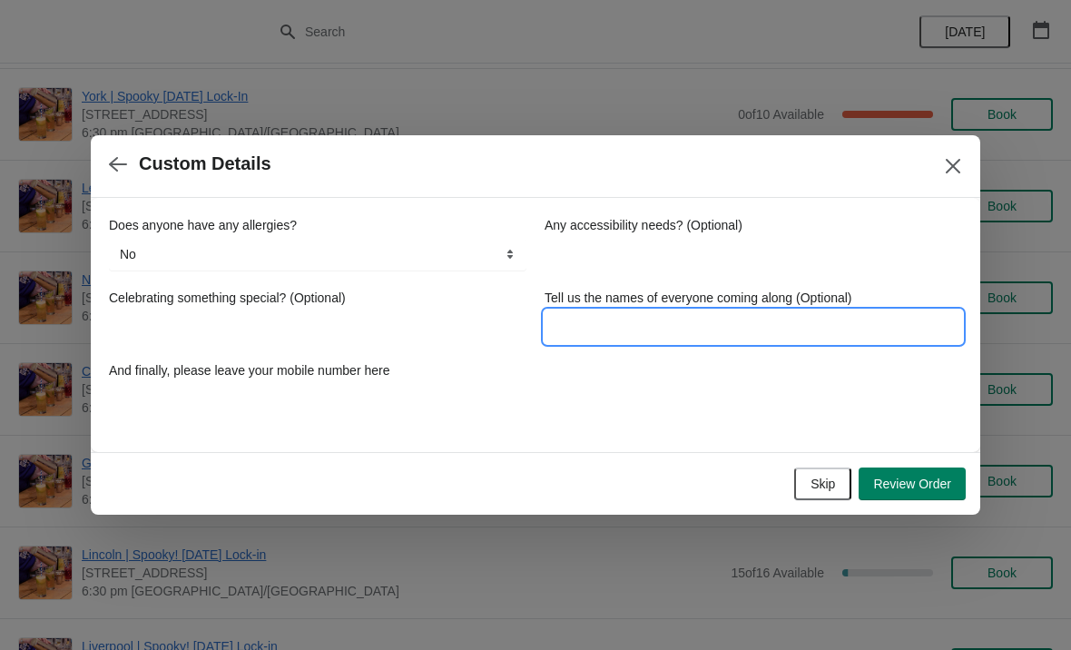
click at [674, 322] on input "Tell us the names of everyone coming along (Optional)" at bounding box center [754, 326] width 418 height 33
type input "[PERSON_NAME]"
click at [743, 404] on div "Does anyone have any allergies? No Yes, nuts Yes, wheat Yes, other No Any acces…" at bounding box center [535, 316] width 853 height 200
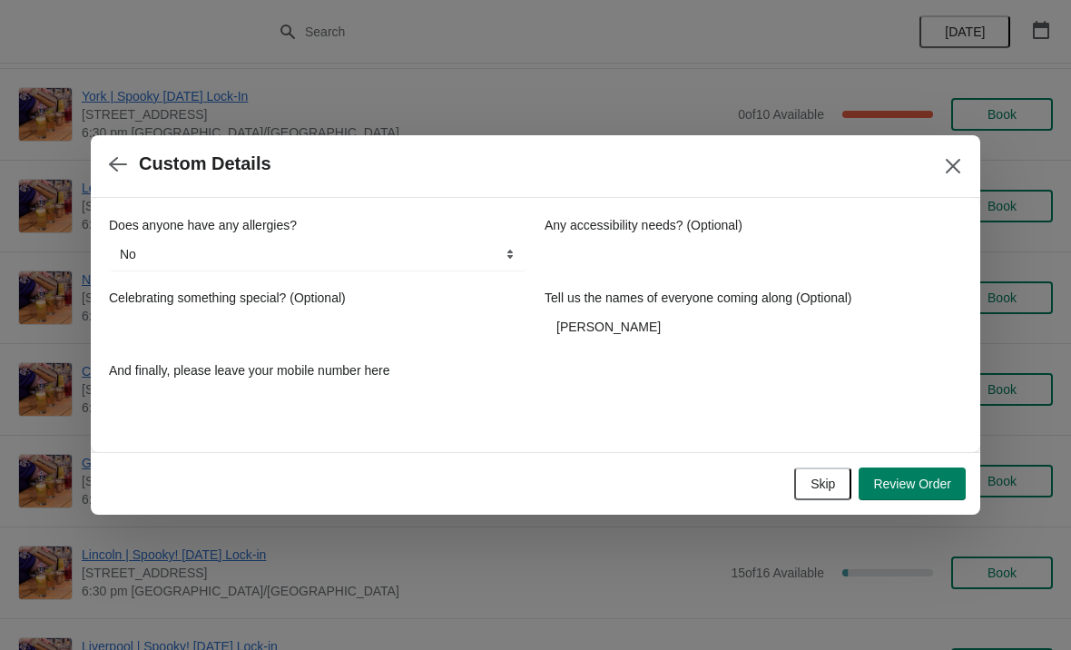
click at [921, 488] on span "Review Order" at bounding box center [912, 484] width 78 height 15
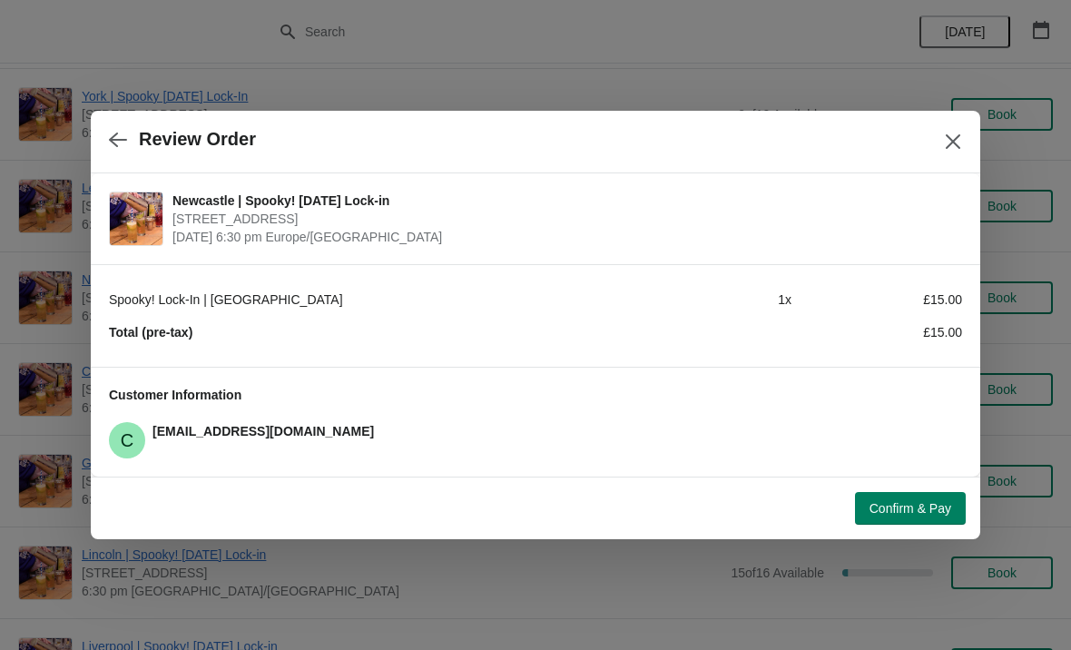
click at [956, 141] on icon "Close" at bounding box center [953, 142] width 18 height 18
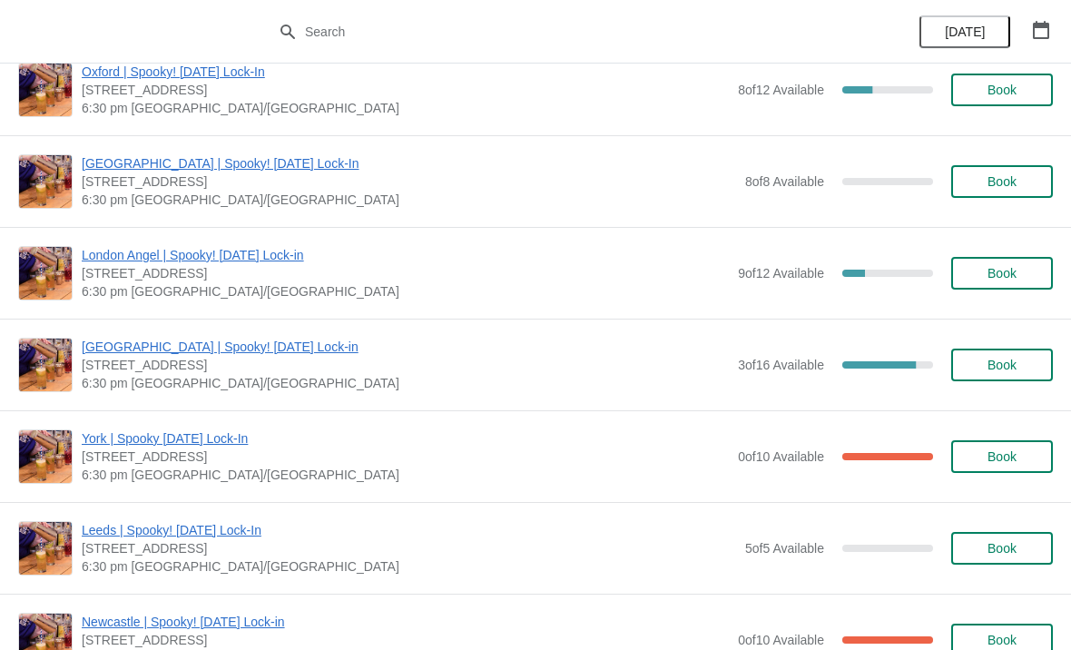
scroll to position [1017, 0]
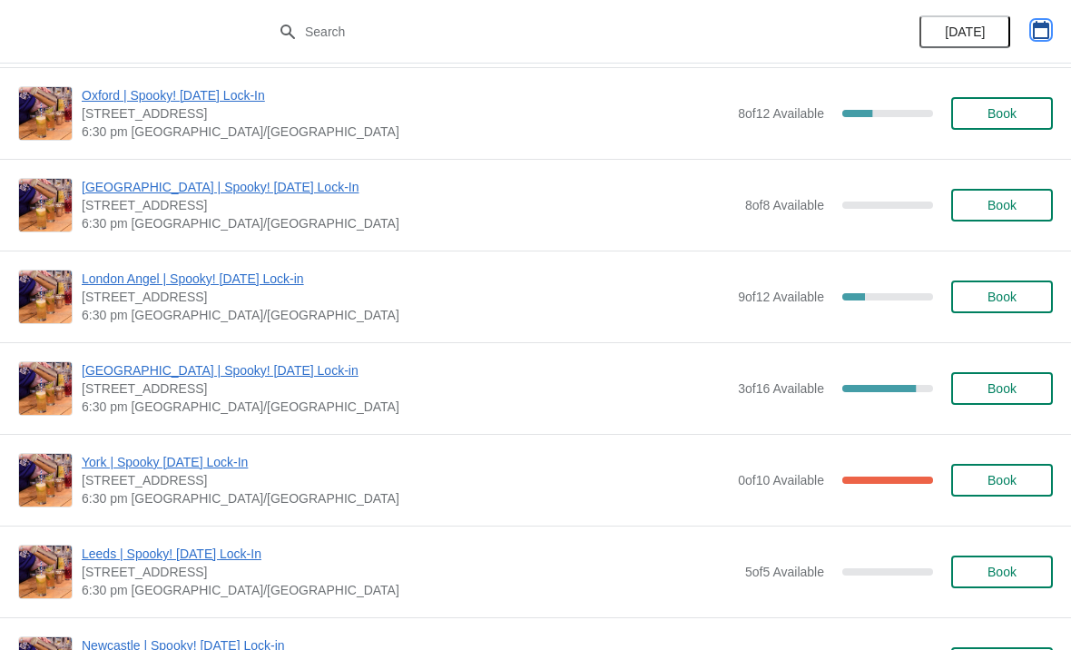
click at [1048, 32] on icon "button" at bounding box center [1041, 30] width 16 height 18
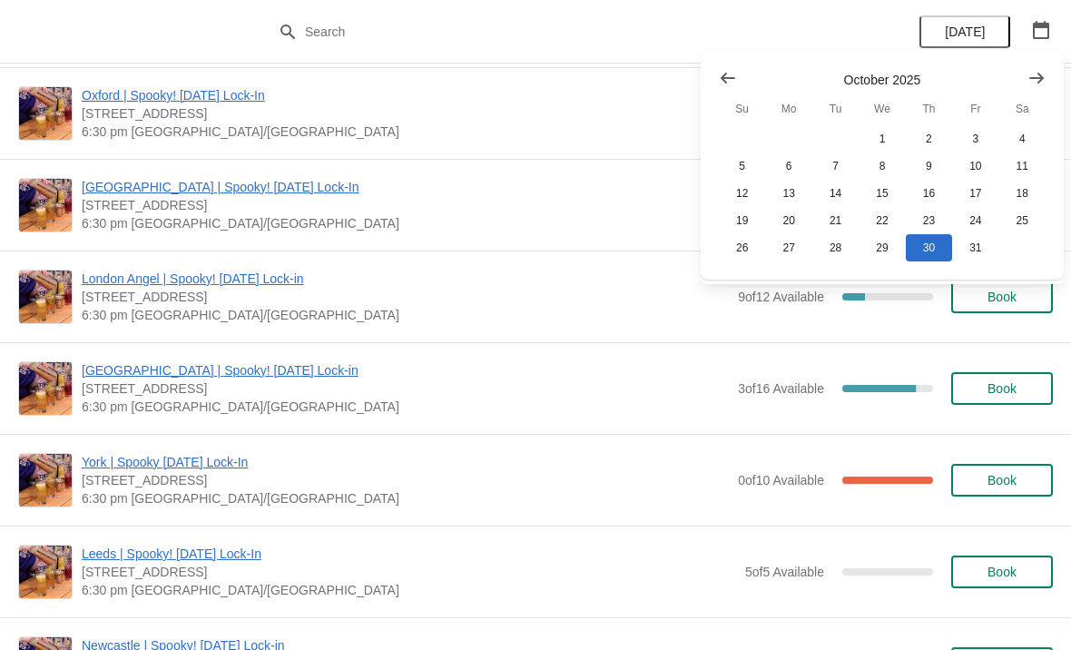
click at [1039, 78] on icon "Show next month, November 2025" at bounding box center [1036, 77] width 15 height 11
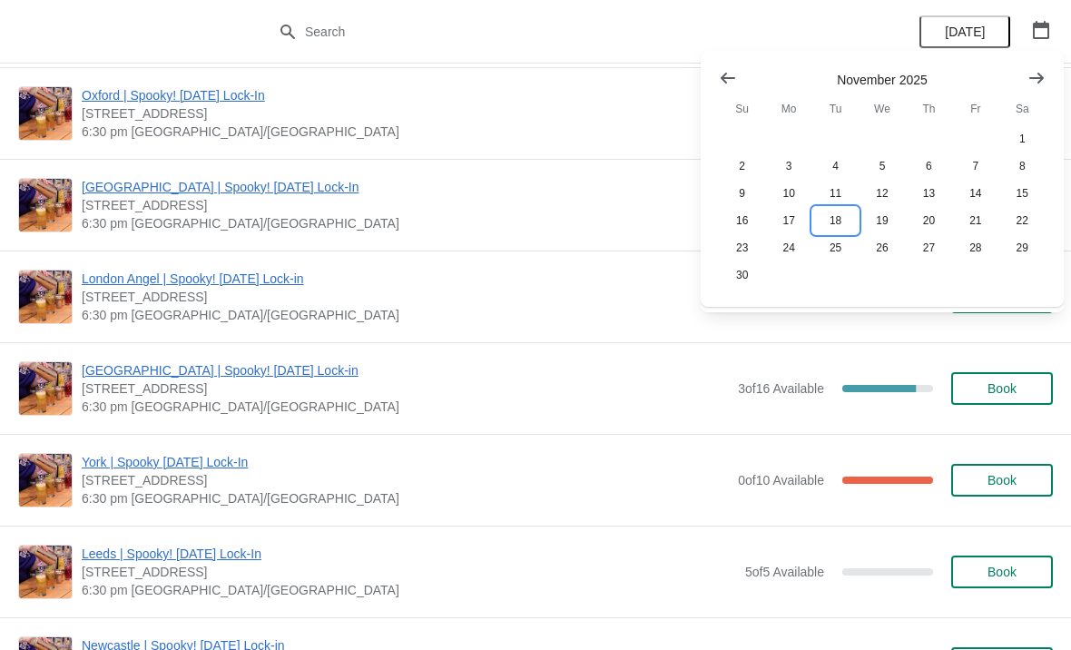
click at [839, 219] on button "18" at bounding box center [835, 220] width 46 height 27
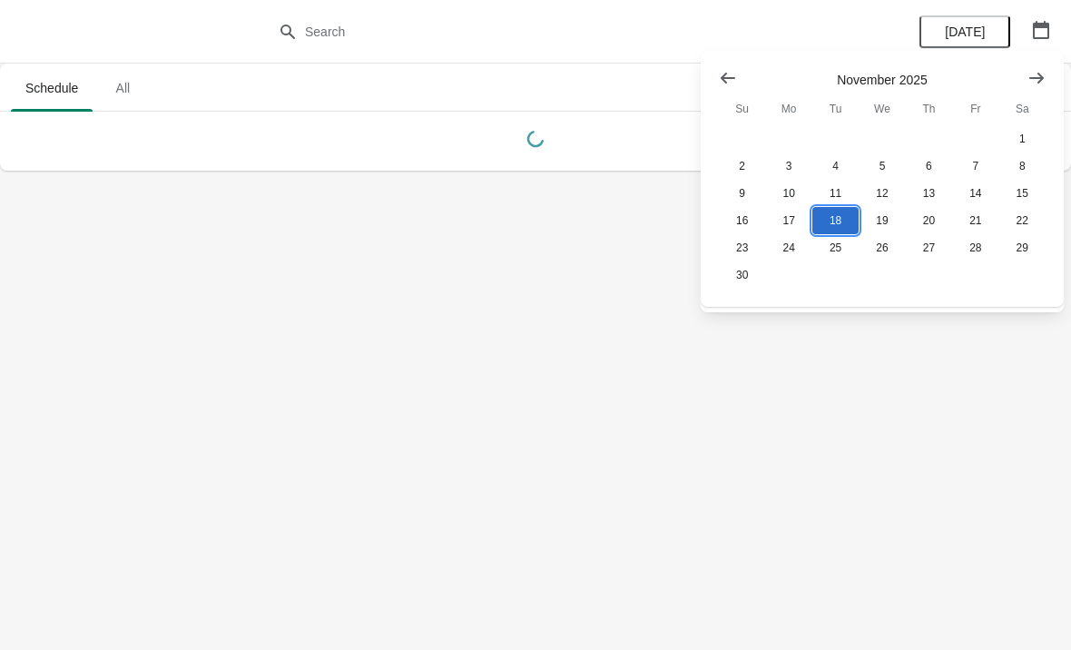
scroll to position [0, 0]
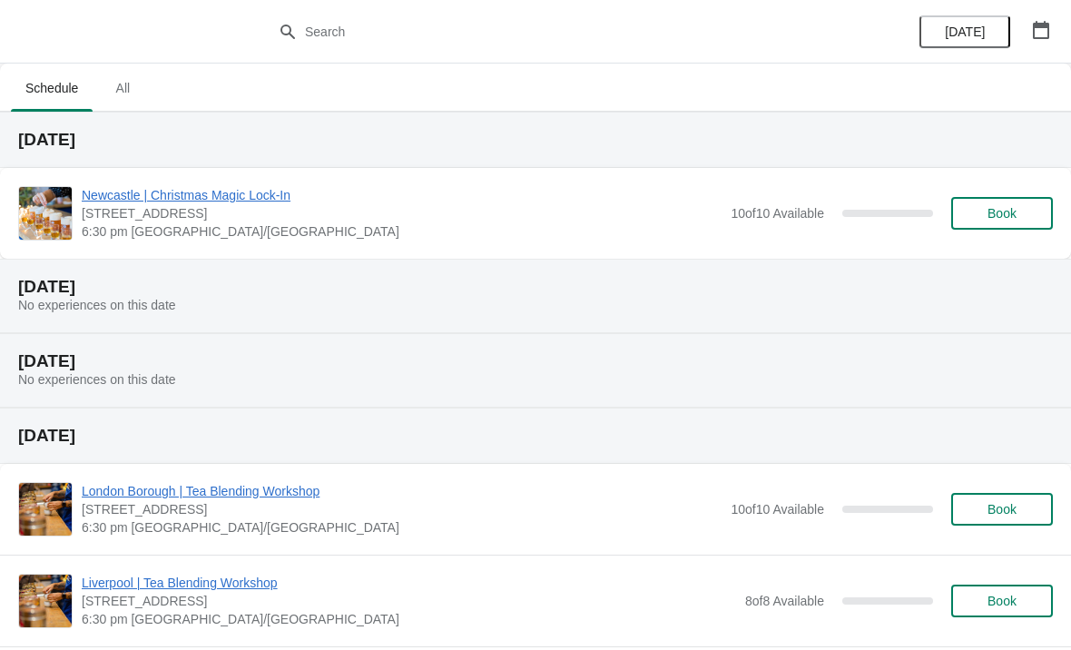
click at [999, 206] on span "Book" at bounding box center [1002, 213] width 29 height 15
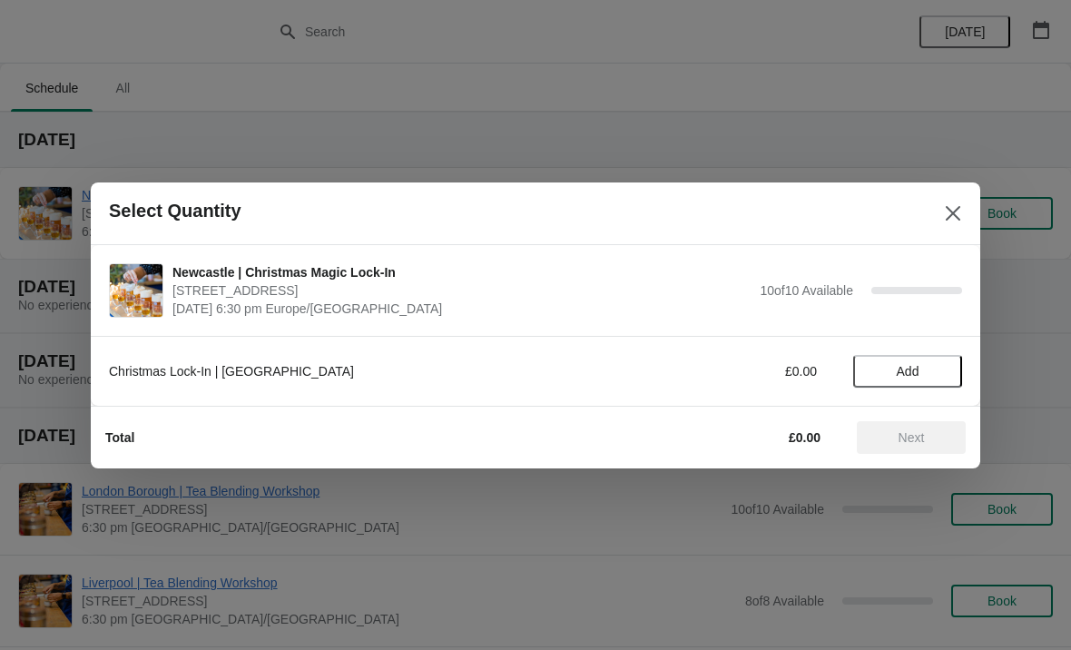
click at [911, 377] on span "Add" at bounding box center [908, 371] width 23 height 15
click at [930, 430] on span "Next" at bounding box center [911, 437] width 80 height 15
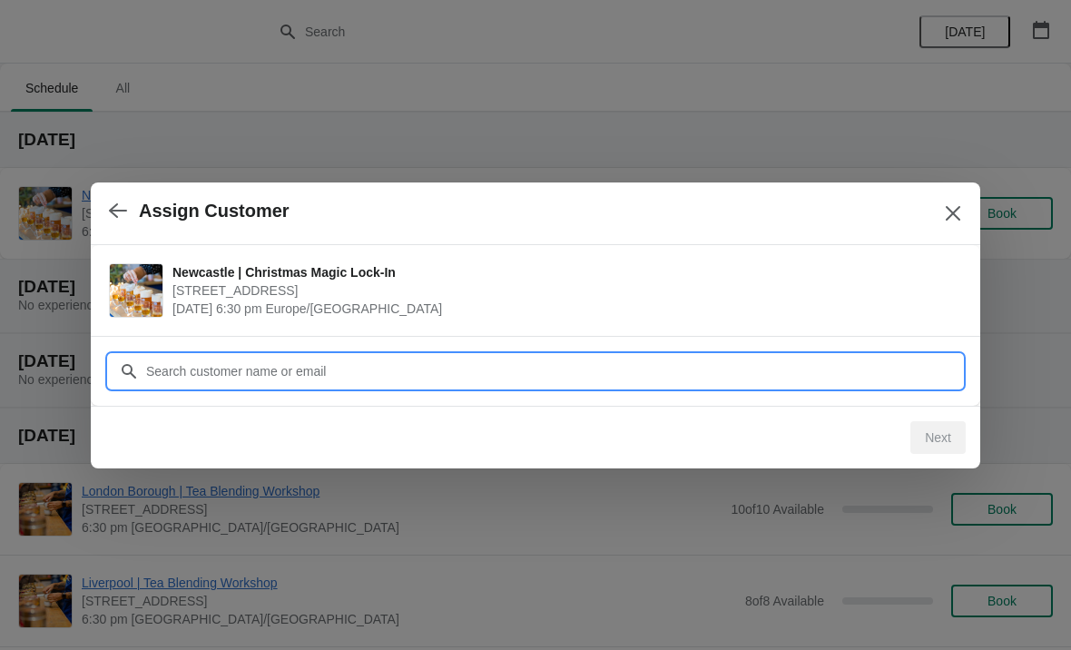
click at [420, 366] on input "Customer" at bounding box center [553, 371] width 817 height 33
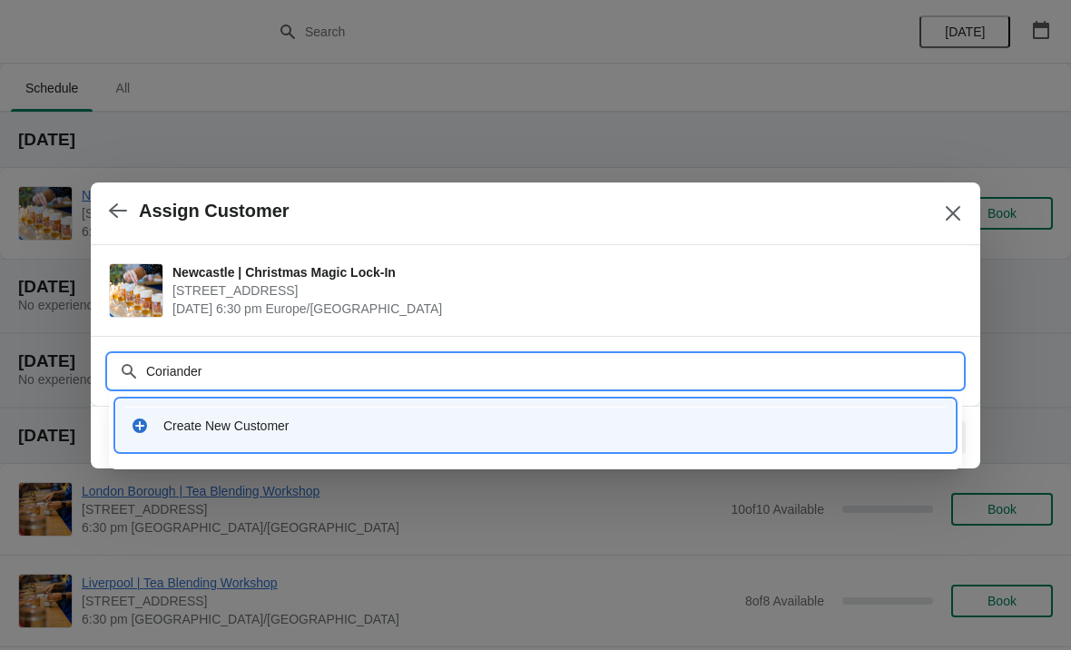
type input "Coriande"
click at [230, 421] on div "Create New Customer" at bounding box center [551, 426] width 777 height 18
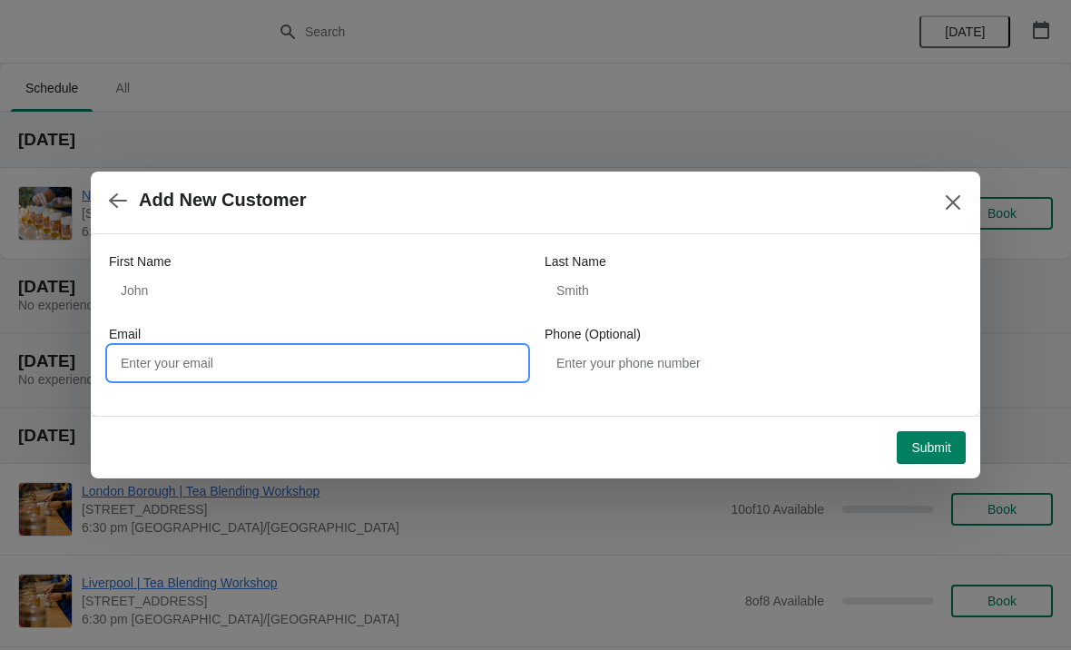
click at [327, 378] on input "Email" at bounding box center [318, 363] width 418 height 33
click at [311, 374] on input "Email" at bounding box center [318, 363] width 418 height 33
paste input "[EMAIL_ADDRESS][DOMAIN_NAME]"
type input "[EMAIL_ADDRESS][DOMAIN_NAME]"
click at [938, 451] on span "Submit" at bounding box center [931, 447] width 40 height 15
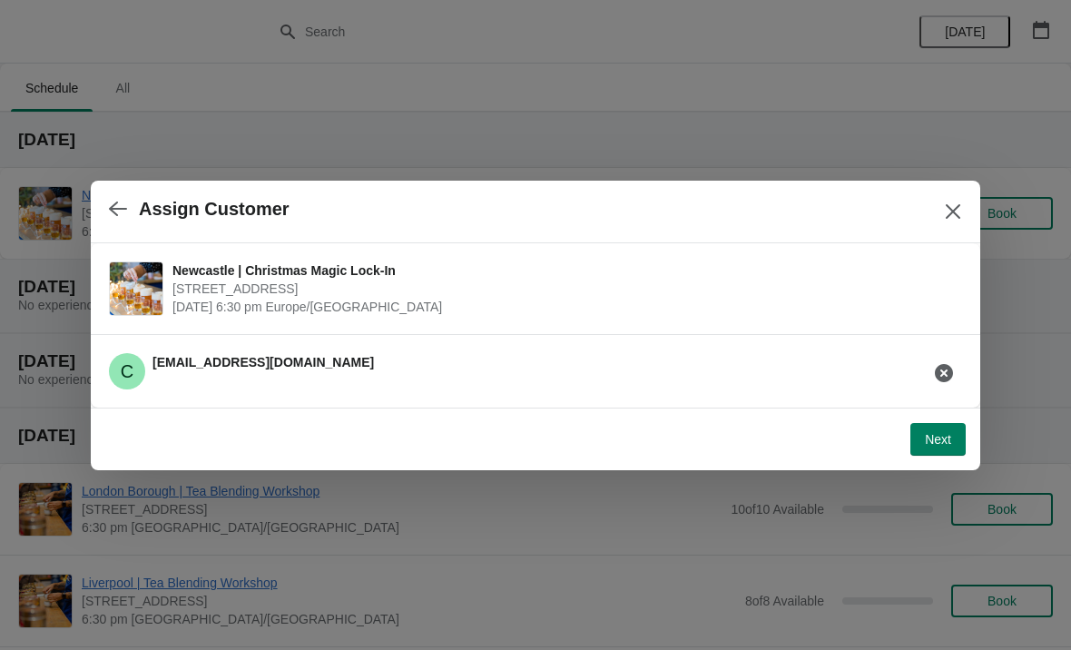
click at [935, 428] on button "Next" at bounding box center [938, 439] width 55 height 33
select select "No"
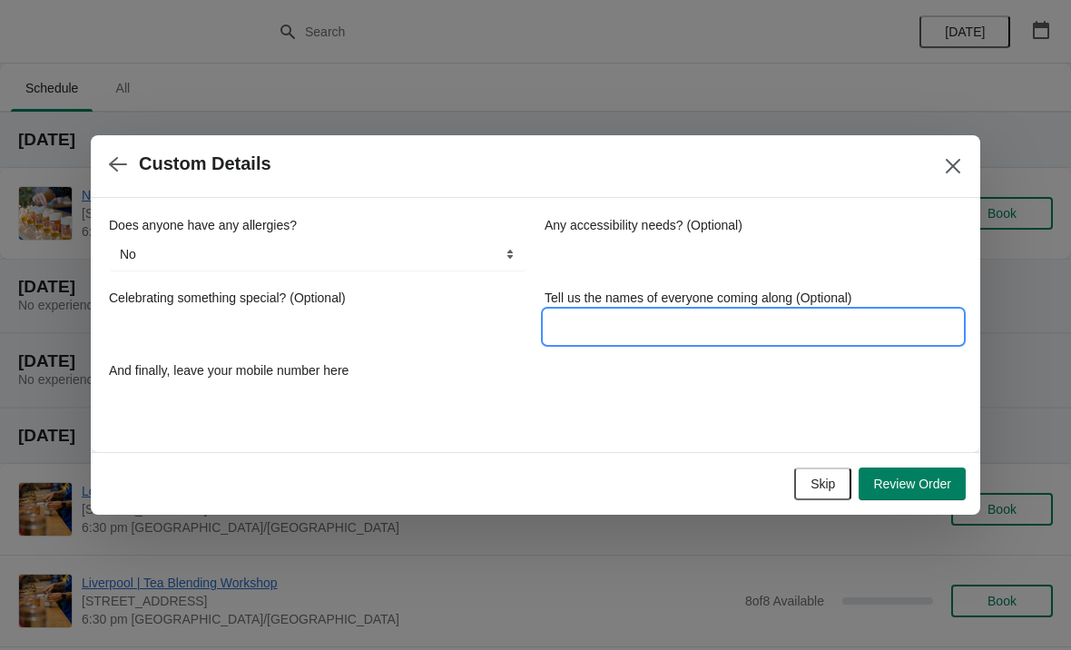
click at [691, 333] on input "Tell us the names of everyone coming along (Optional)" at bounding box center [754, 326] width 418 height 33
type input "[PERSON_NAME]"
click at [792, 393] on div "Does anyone have any allergies? No Yes, nuts Yes, wheat Yes, other No Any acces…" at bounding box center [535, 316] width 853 height 200
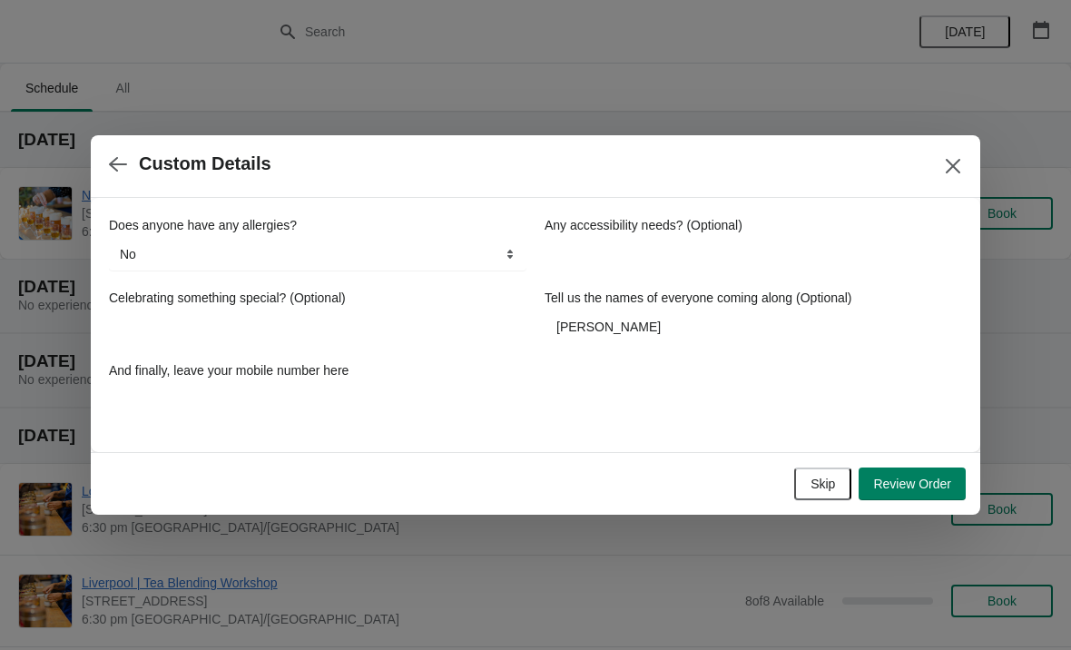
click at [929, 487] on span "Review Order" at bounding box center [912, 484] width 78 height 15
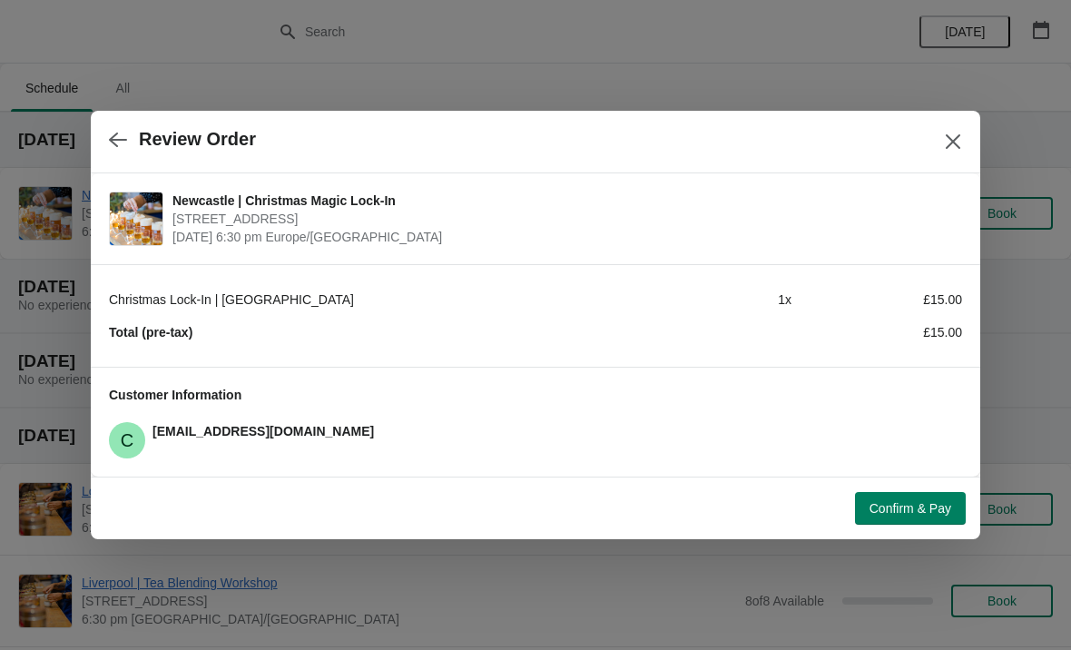
click at [933, 504] on span "Confirm & Pay" at bounding box center [911, 508] width 82 height 15
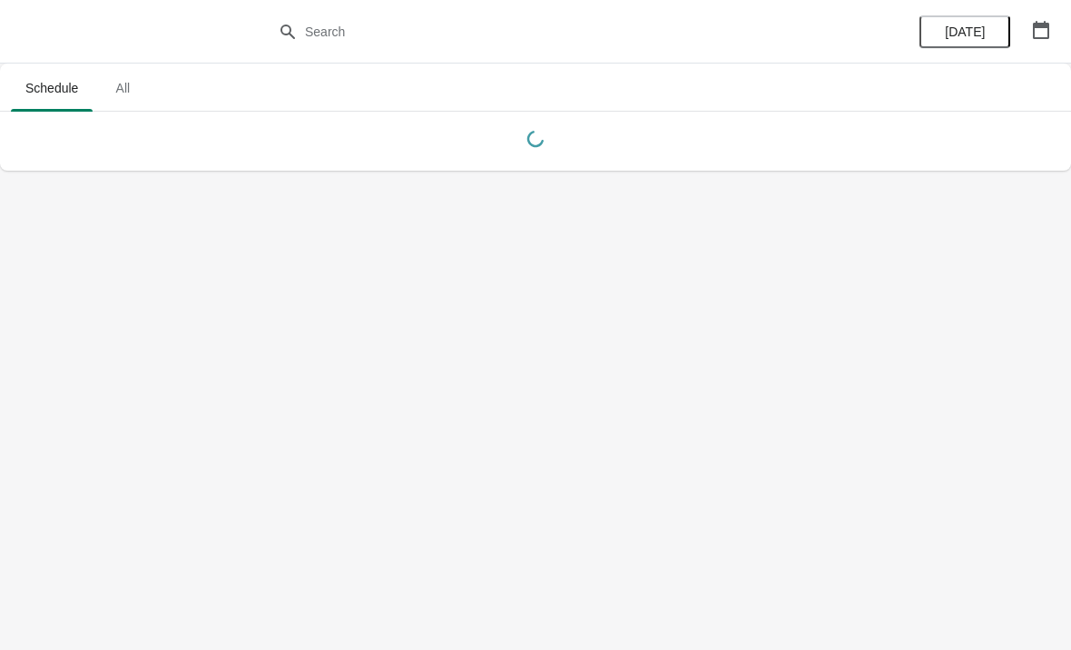
click at [1040, 41] on button "button" at bounding box center [1041, 30] width 33 height 33
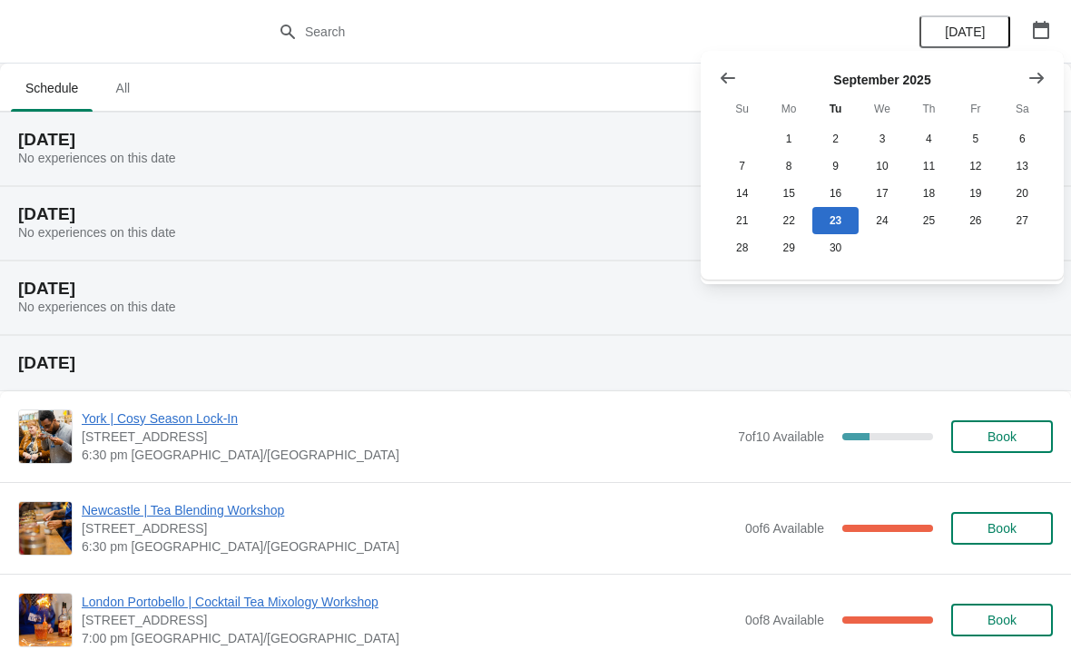
click at [1037, 74] on icon "Show next month, October 2025" at bounding box center [1037, 78] width 18 height 18
click at [938, 245] on button "30" at bounding box center [929, 247] width 46 height 27
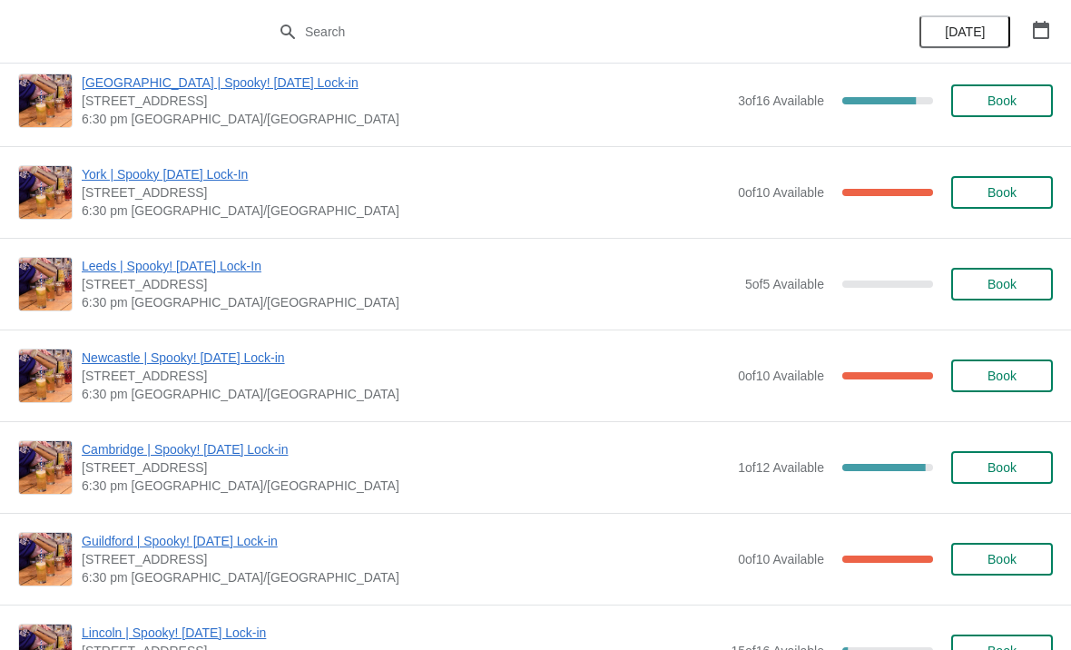
scroll to position [1324, 0]
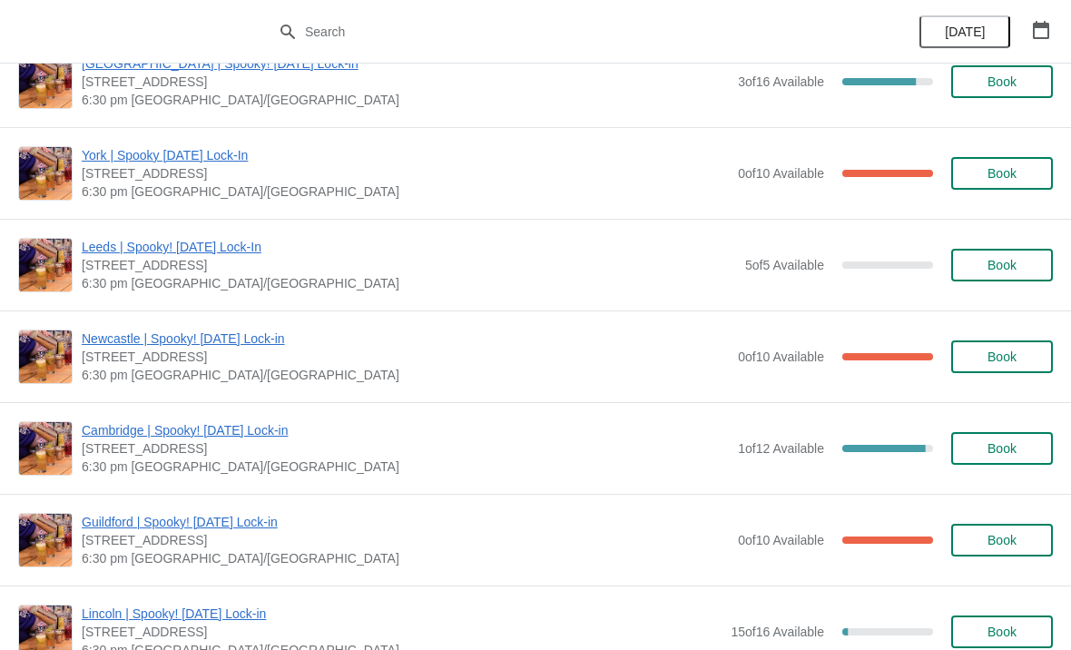
click at [1024, 362] on span "Book" at bounding box center [1002, 357] width 69 height 15
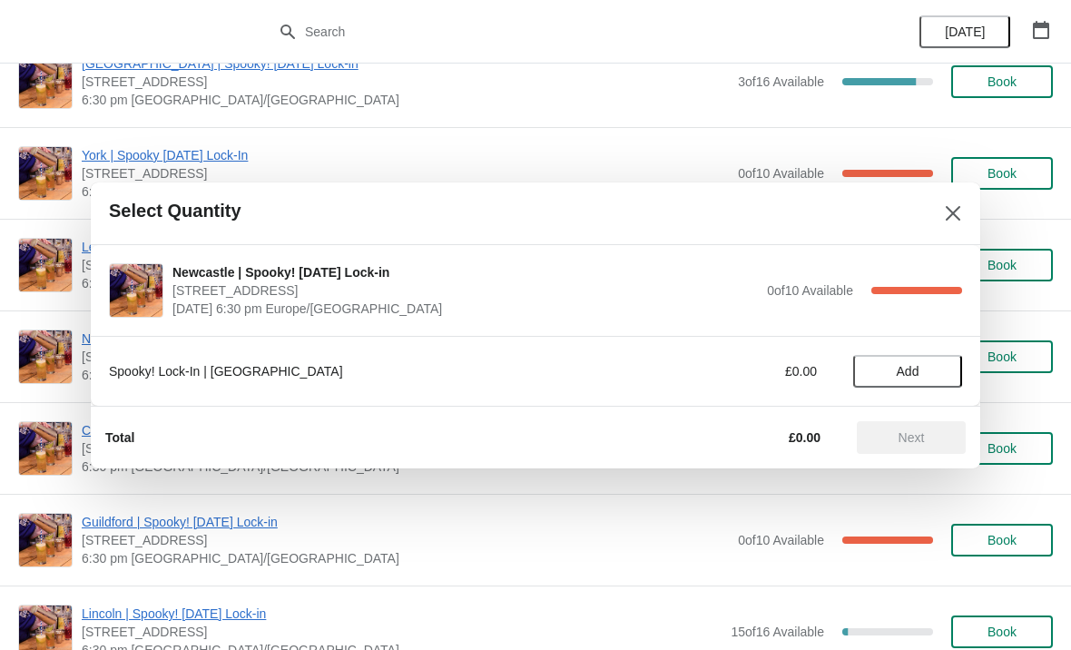
click at [919, 369] on span "Add" at bounding box center [908, 371] width 23 height 15
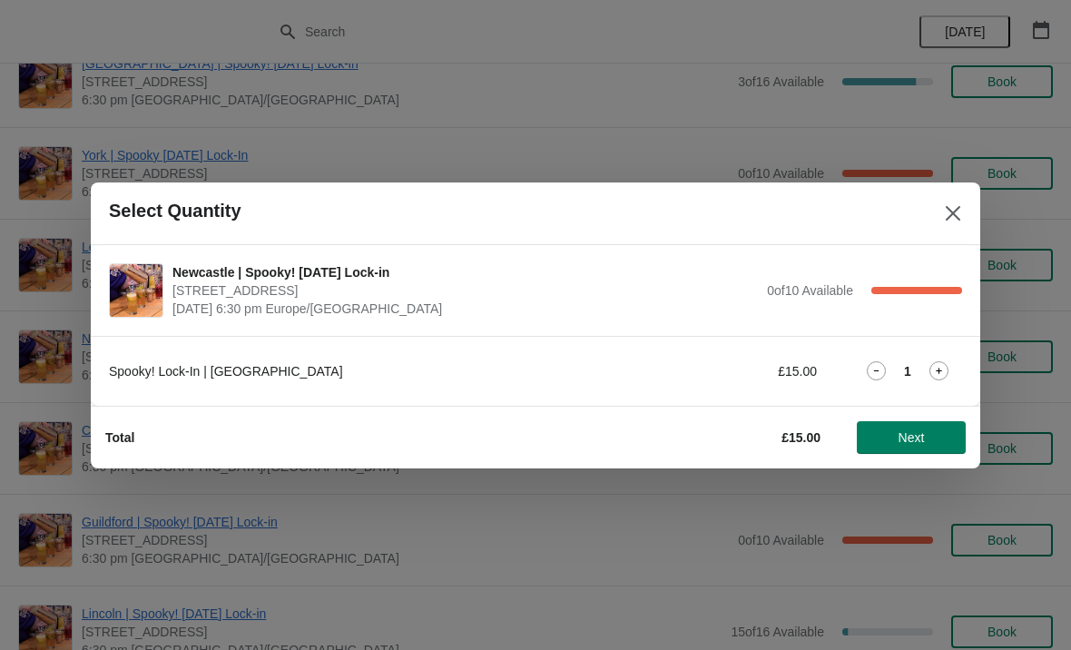
click at [930, 437] on span "Next" at bounding box center [911, 437] width 80 height 15
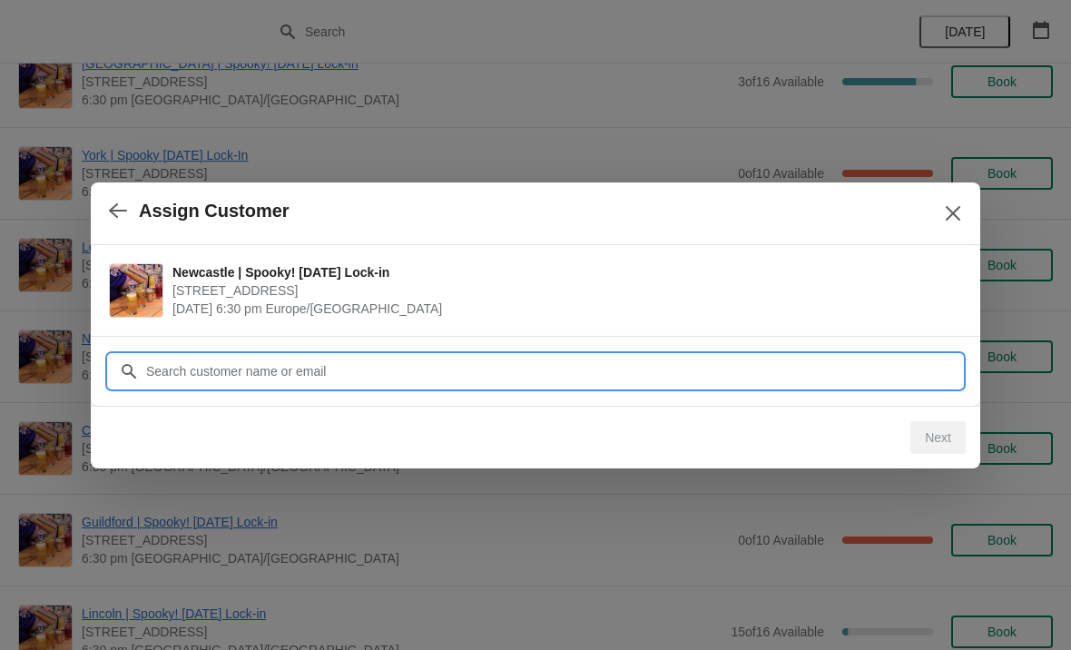
click at [655, 365] on input "Customer" at bounding box center [553, 371] width 817 height 33
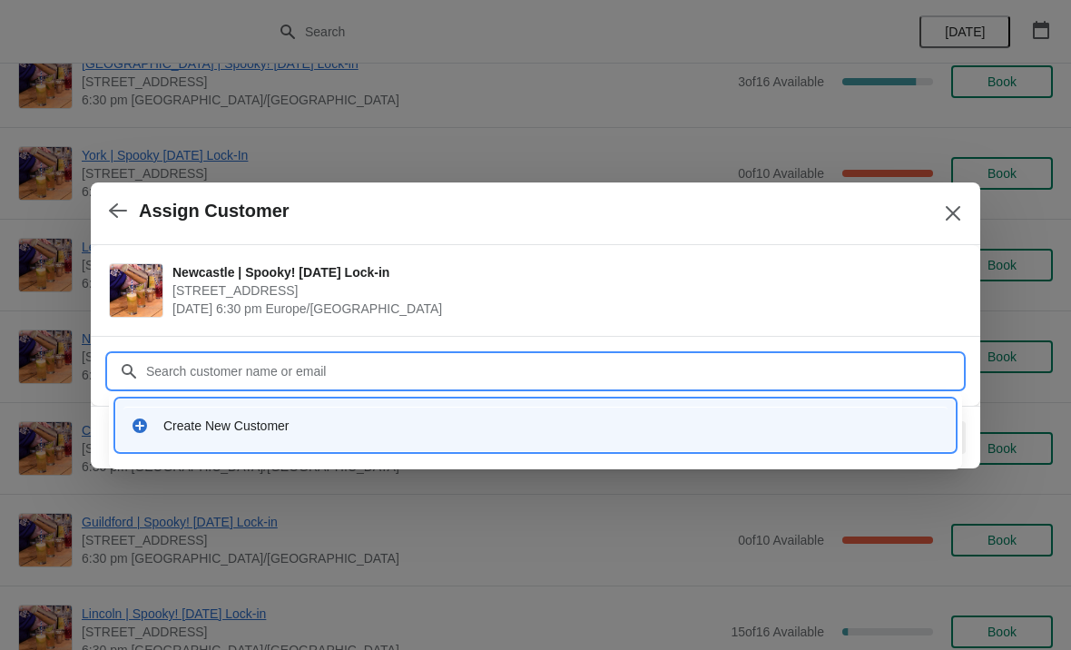
click at [261, 424] on div "Create New Customer" at bounding box center [551, 426] width 777 height 18
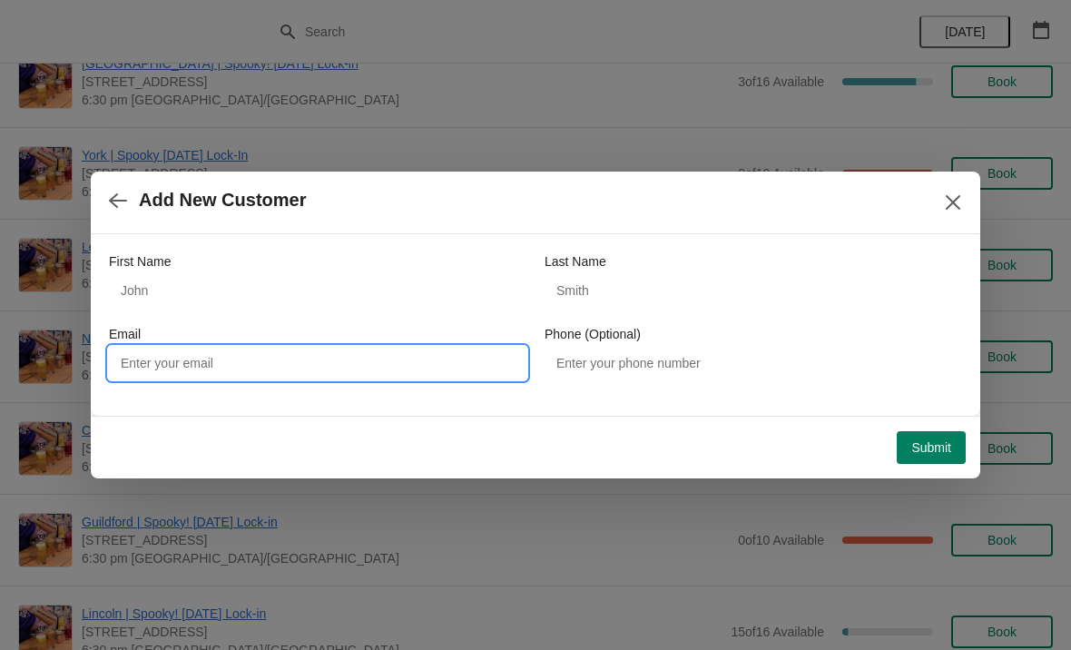
click at [363, 358] on input "Email" at bounding box center [318, 363] width 418 height 33
click at [337, 369] on input "Email" at bounding box center [318, 363] width 418 height 33
paste input "[EMAIL_ADDRESS][DOMAIN_NAME]"
type input "[EMAIL_ADDRESS][DOMAIN_NAME]"
click at [946, 448] on span "Submit" at bounding box center [931, 447] width 40 height 15
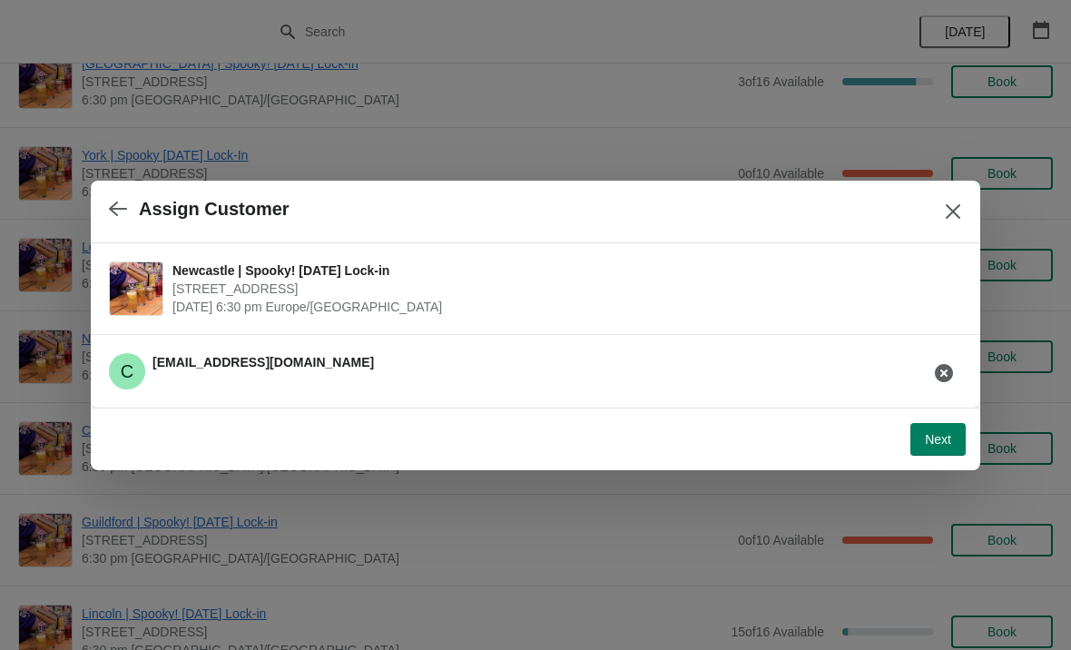
click at [951, 428] on button "Next" at bounding box center [938, 439] width 55 height 33
select select "No"
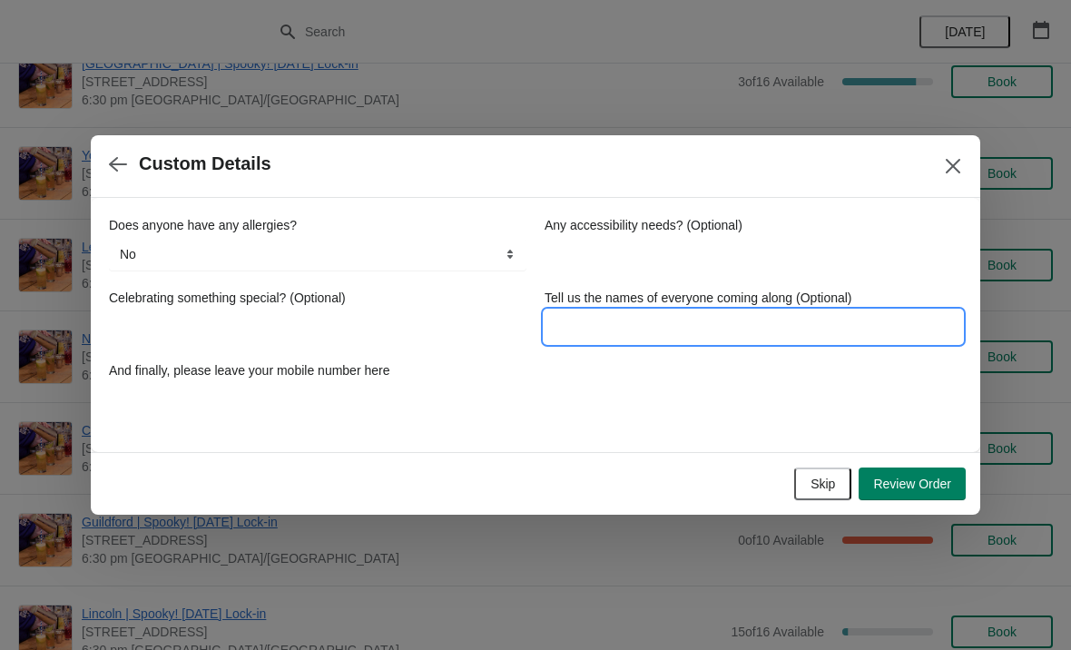
click at [673, 330] on input "Tell us the names of everyone coming along (Optional)" at bounding box center [754, 326] width 418 height 33
type input "[PERSON_NAME]"
click at [711, 414] on div "Does anyone have any allergies? No Yes, nuts Yes, wheat Yes, other No Any acces…" at bounding box center [535, 316] width 853 height 200
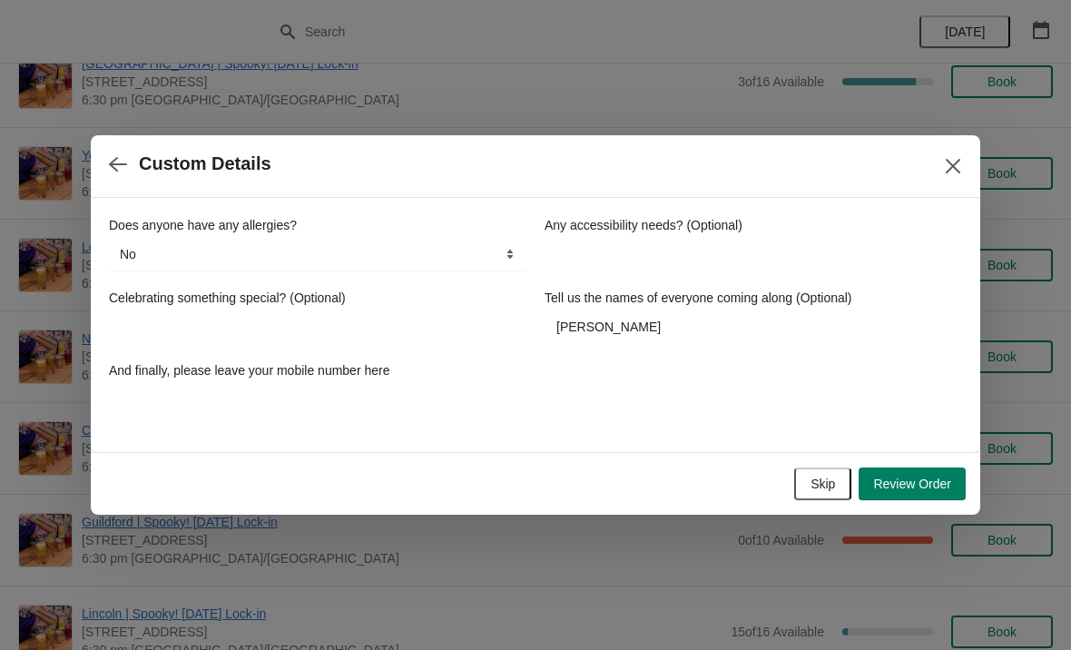
click at [928, 477] on span "Review Order" at bounding box center [912, 484] width 78 height 15
